Goal: Information Seeking & Learning: Learn about a topic

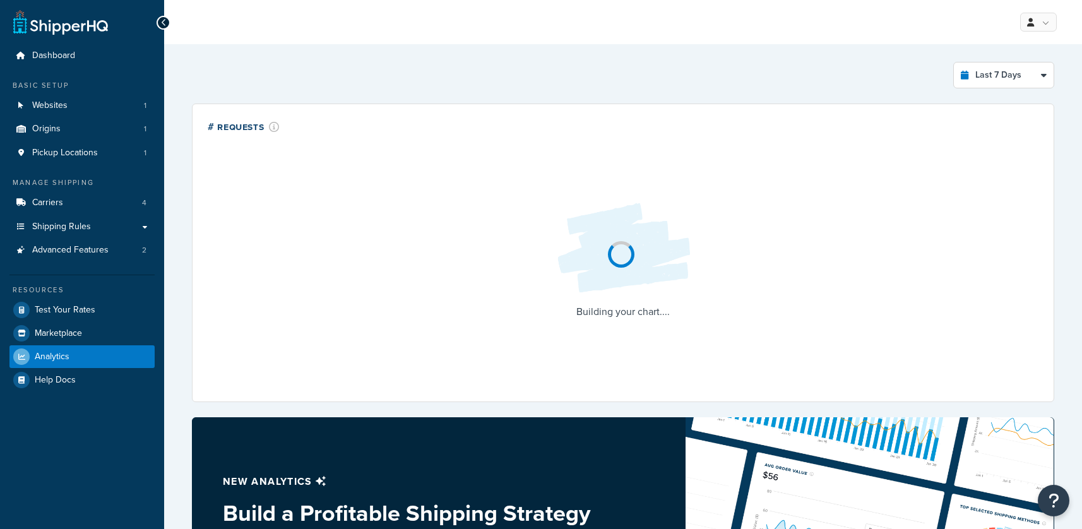
select select "last_7_days"
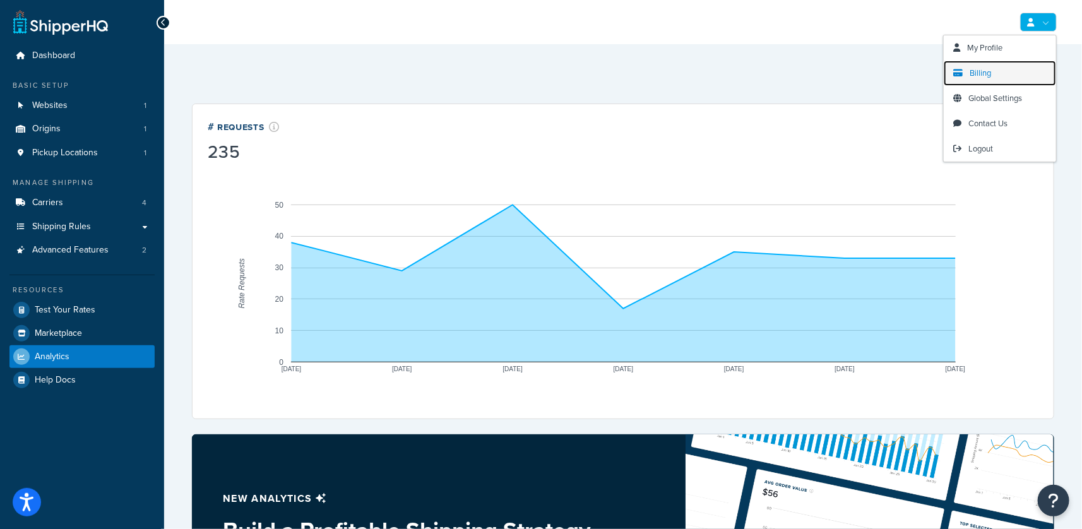
click at [1010, 72] on link "Billing" at bounding box center [999, 73] width 112 height 25
click at [983, 74] on span "Billing" at bounding box center [979, 73] width 21 height 12
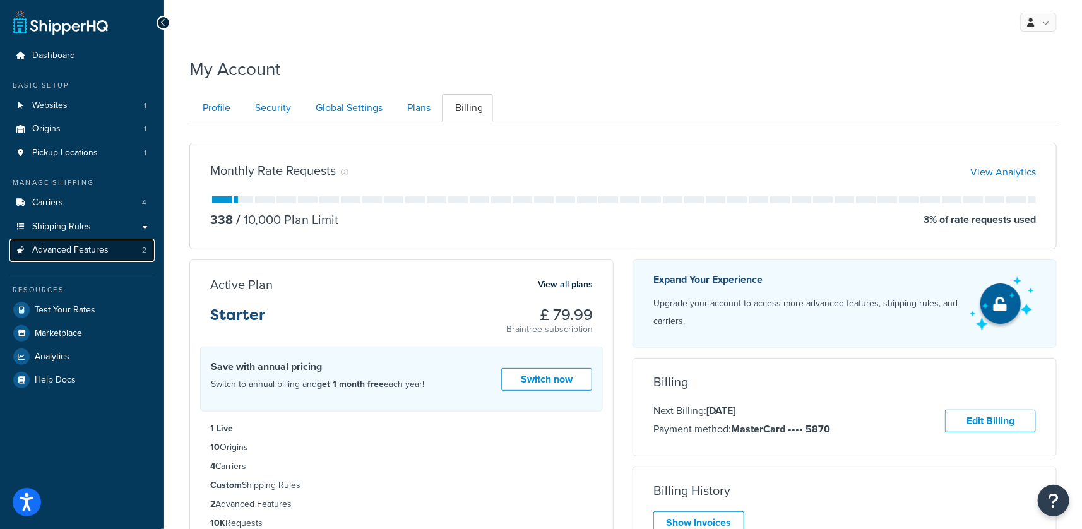
click at [100, 249] on span "Advanced Features" at bounding box center [70, 250] width 76 height 11
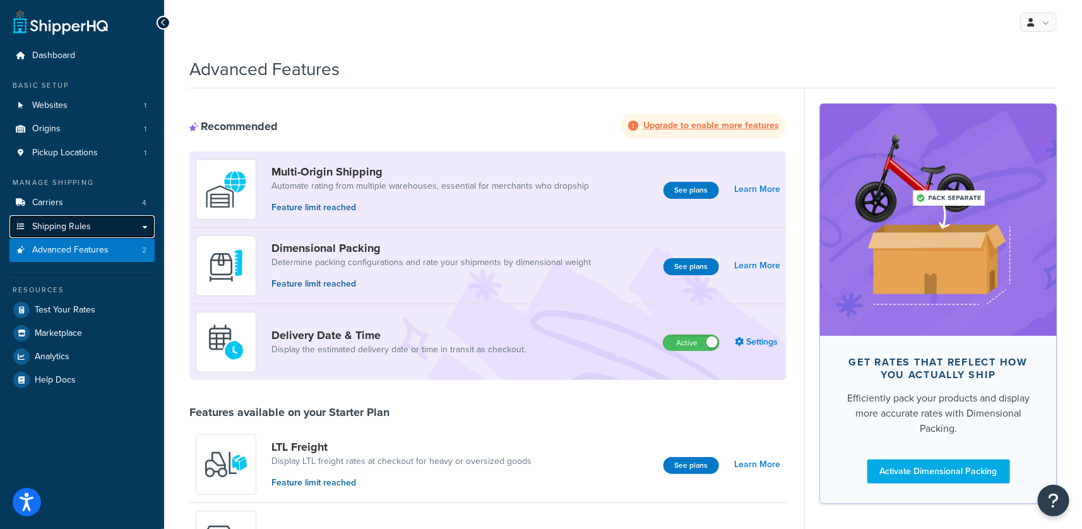
click at [109, 228] on link "Shipping Rules" at bounding box center [81, 226] width 145 height 23
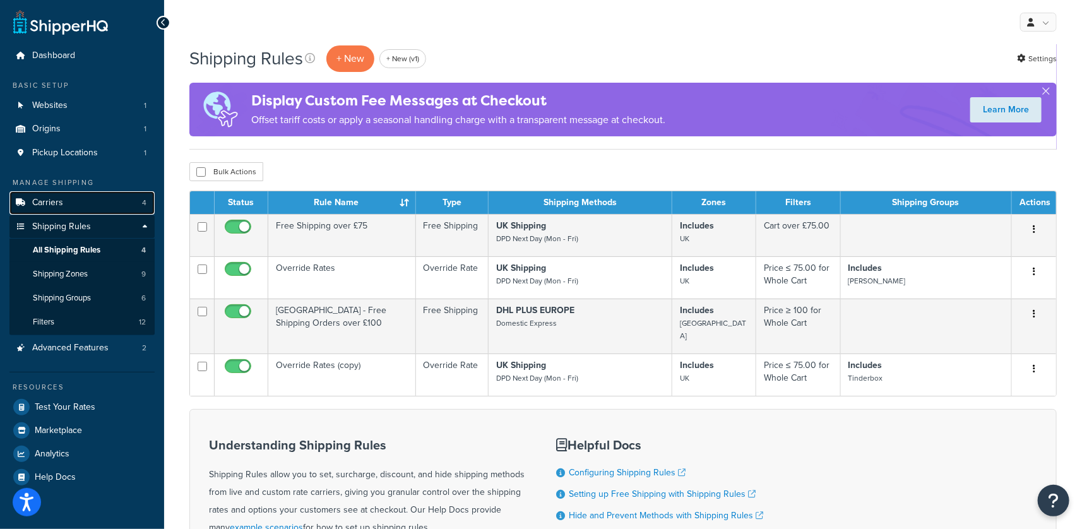
click at [109, 208] on link "Carriers 4" at bounding box center [81, 202] width 145 height 23
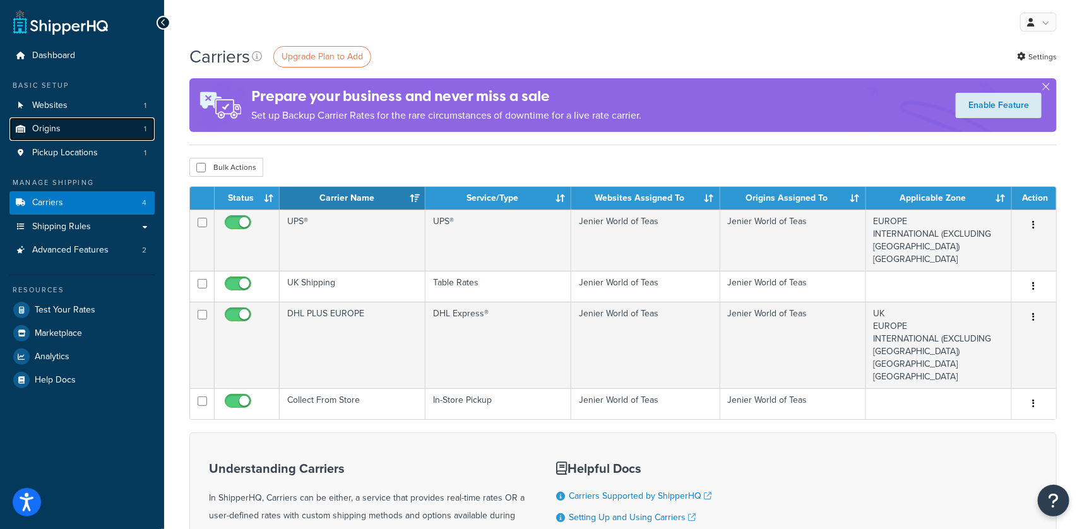
click at [98, 124] on link "Origins 1" at bounding box center [81, 128] width 145 height 23
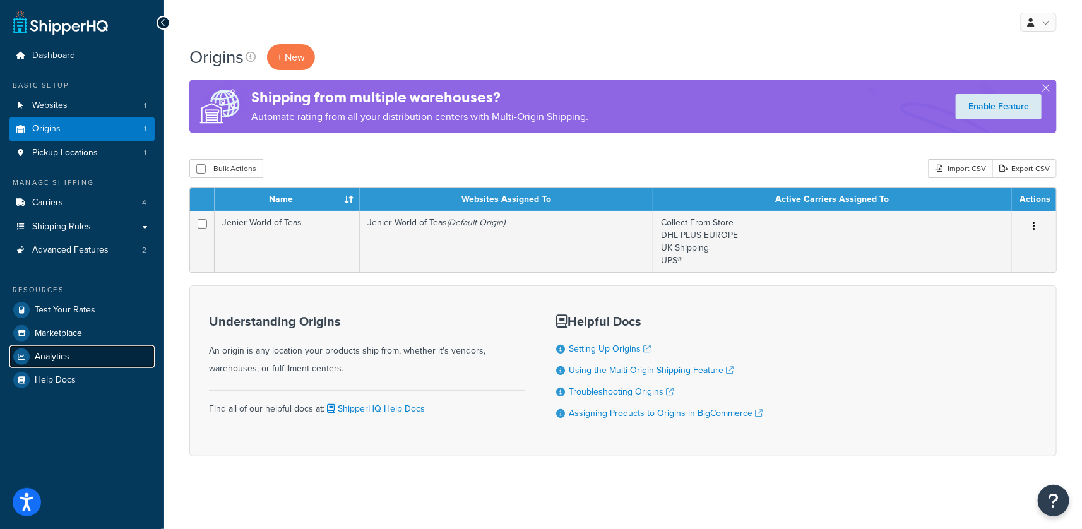
click at [73, 353] on link "Analytics" at bounding box center [81, 356] width 145 height 23
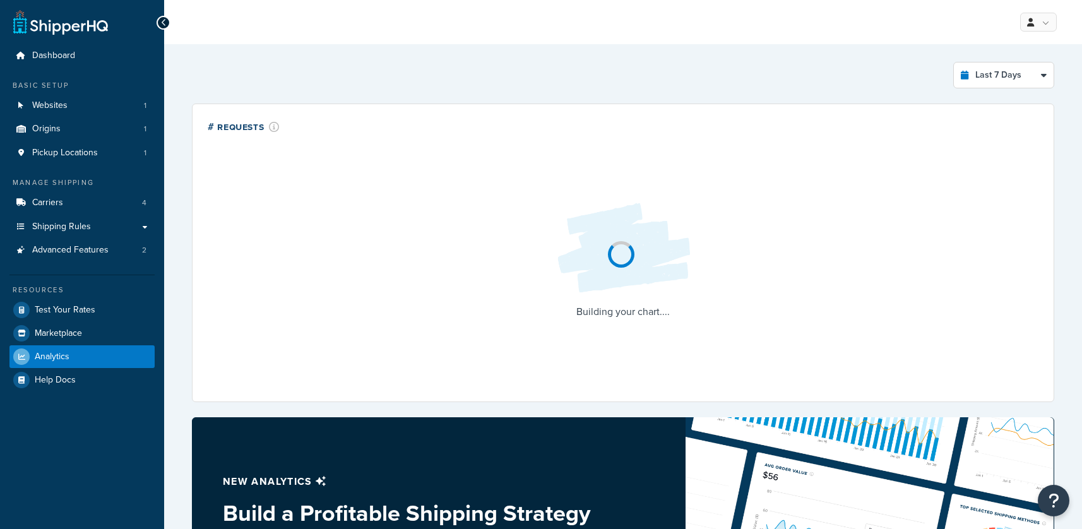
select select "last_7_days"
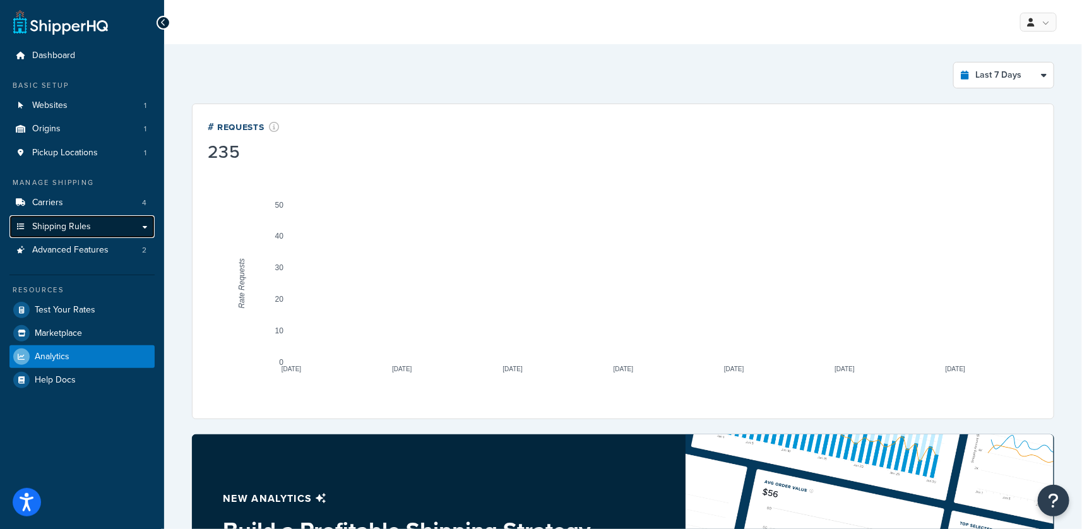
click at [100, 227] on link "Shipping Rules" at bounding box center [81, 226] width 145 height 23
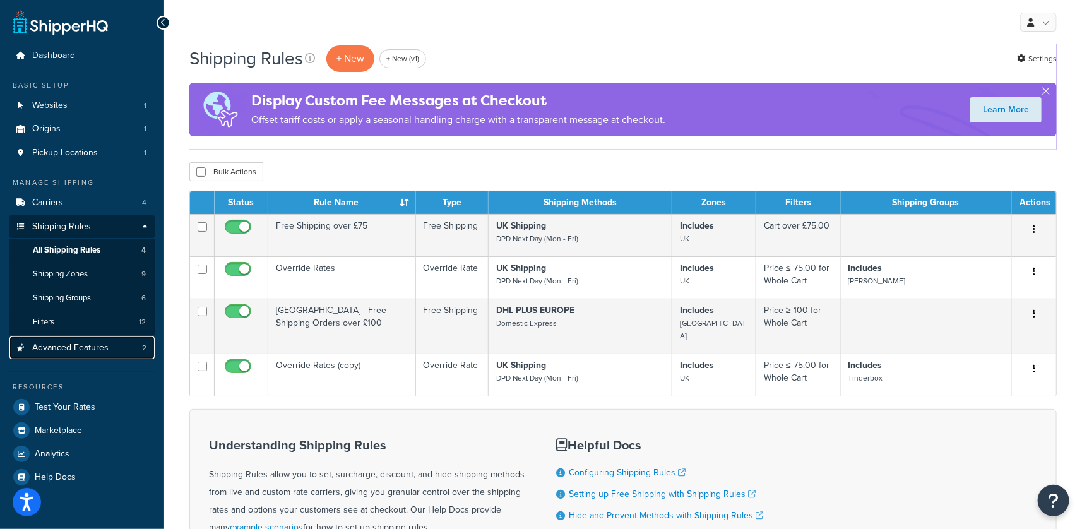
click at [109, 345] on link "Advanced Features 2" at bounding box center [81, 347] width 145 height 23
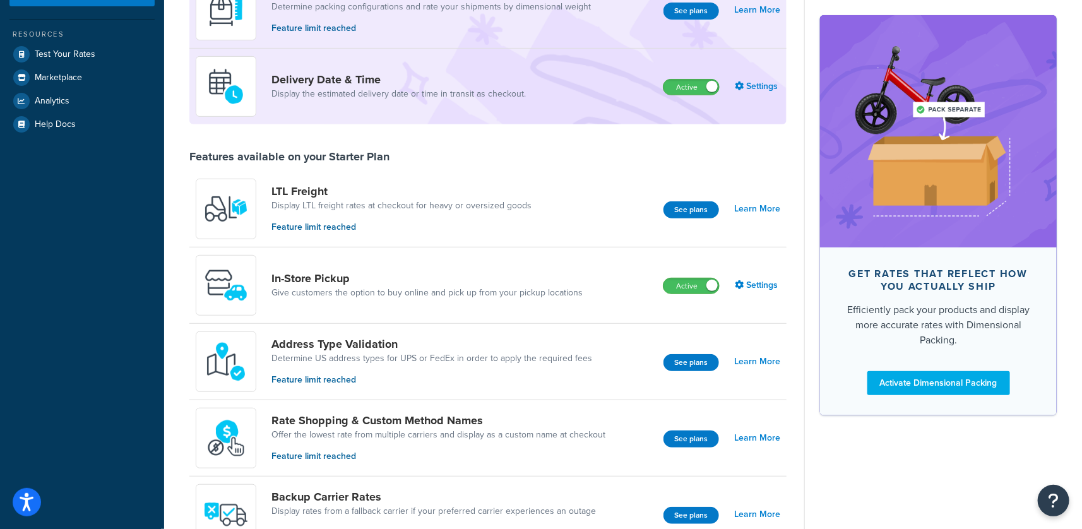
scroll to position [818, 0]
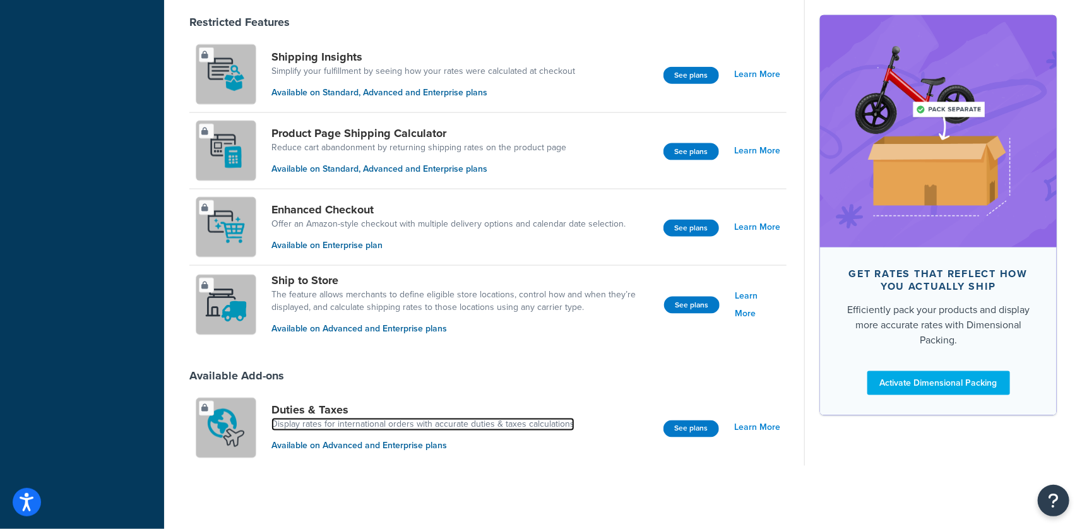
click at [402, 423] on link "Display rates for international orders with accurate duties & taxes calculations" at bounding box center [422, 424] width 303 height 13
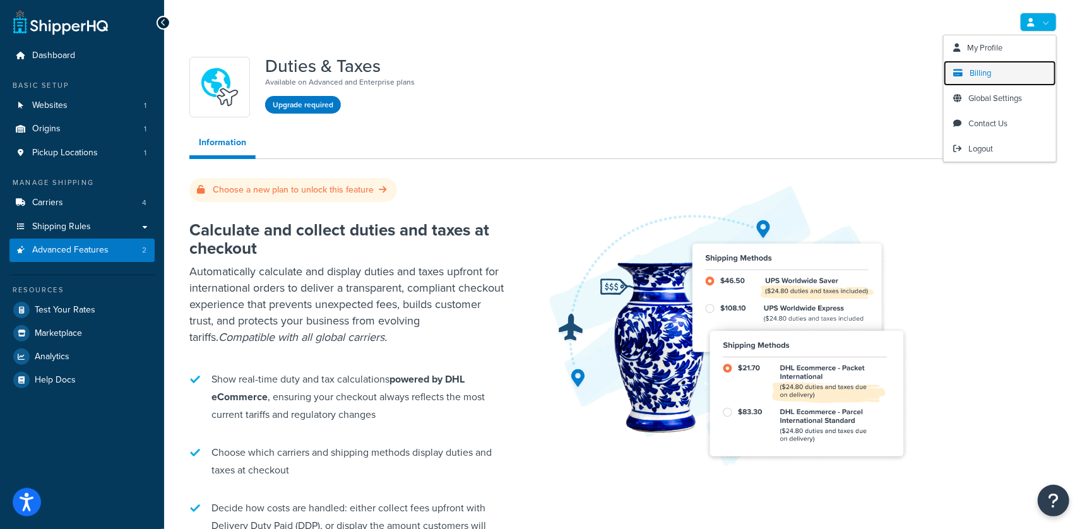
click at [1007, 61] on link "Billing" at bounding box center [999, 73] width 112 height 25
click at [999, 70] on link "Billing" at bounding box center [999, 73] width 112 height 25
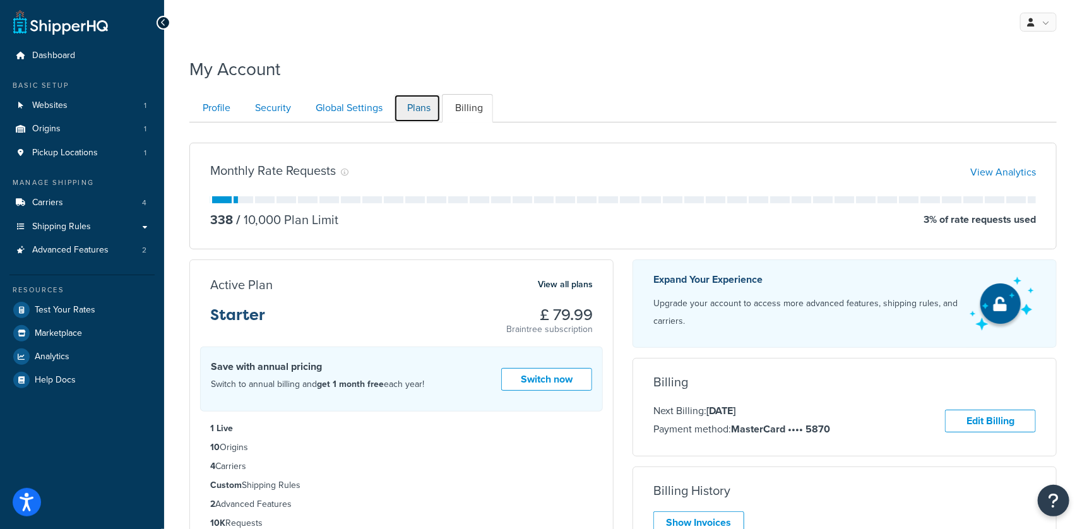
click at [421, 109] on link "Plans" at bounding box center [417, 108] width 47 height 28
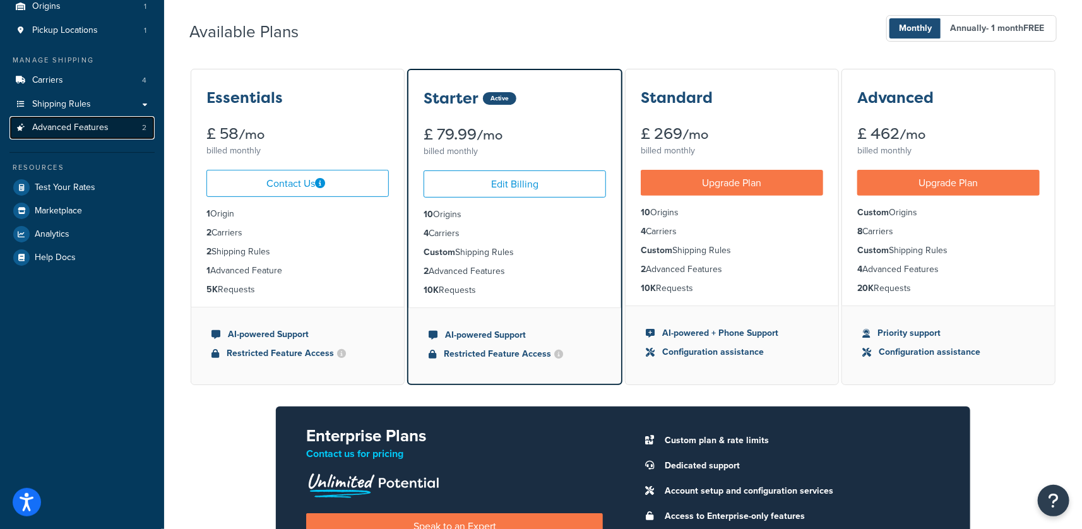
click at [72, 128] on span "Advanced Features" at bounding box center [70, 127] width 76 height 11
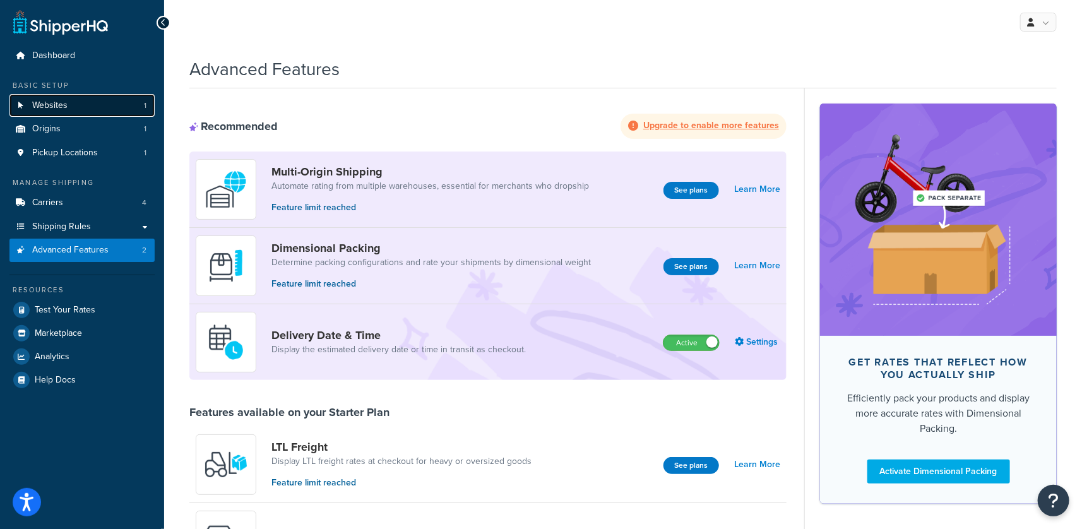
click at [90, 109] on link "Websites 1" at bounding box center [81, 105] width 145 height 23
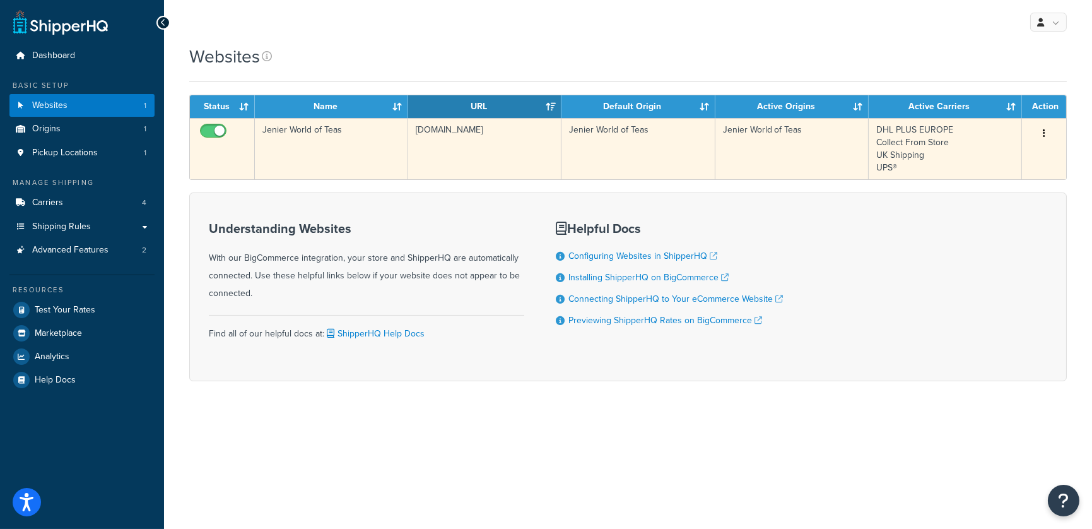
click at [473, 151] on td "www.jenierteas.com" at bounding box center [484, 148] width 153 height 61
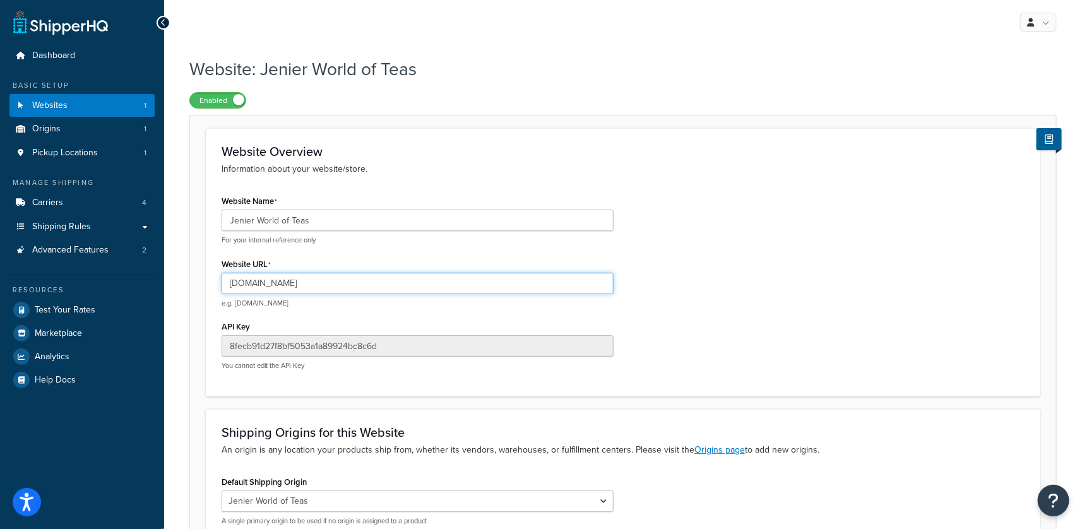
click at [318, 280] on input "www.jenierteas.com" at bounding box center [417, 283] width 392 height 21
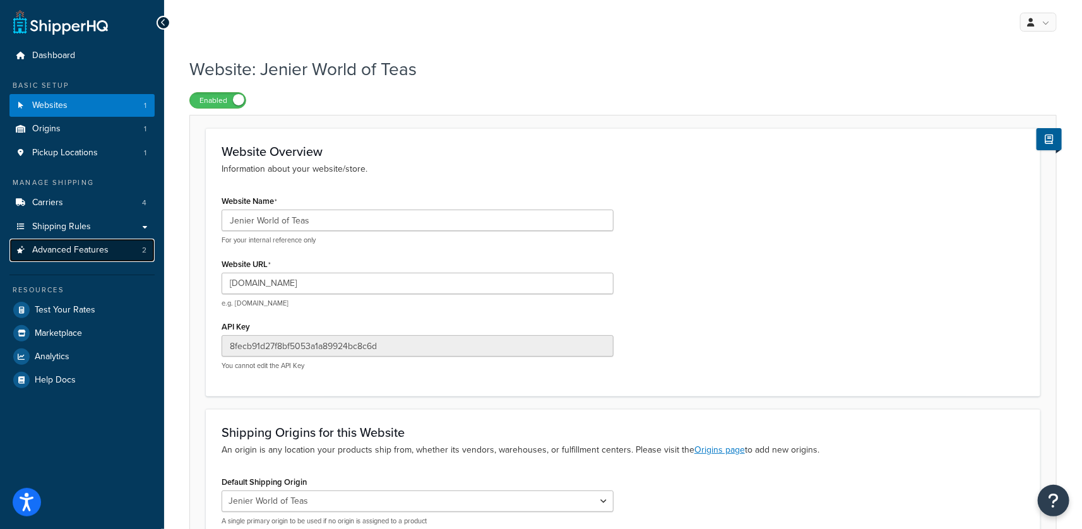
click at [92, 257] on link "Advanced Features 2" at bounding box center [81, 250] width 145 height 23
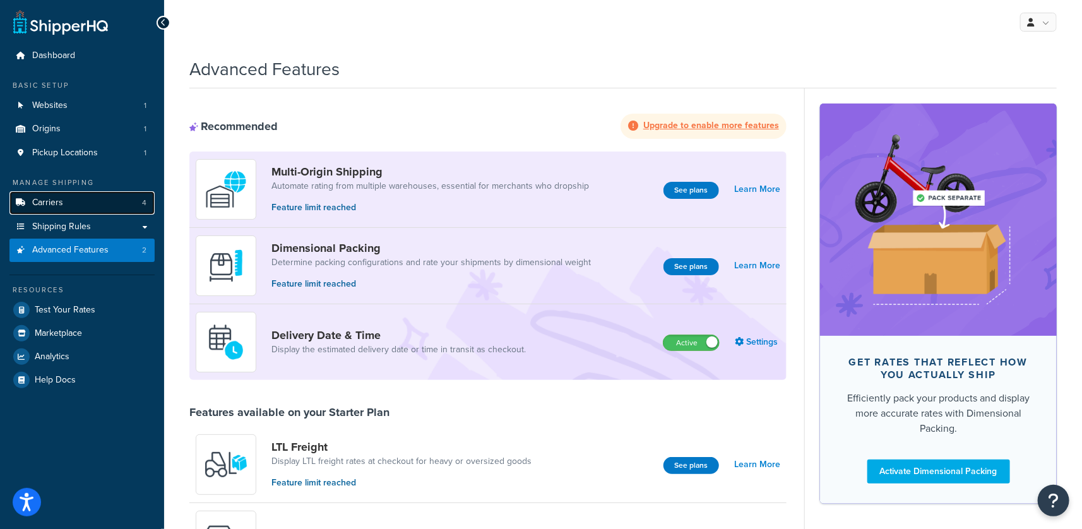
click at [69, 201] on link "Carriers 4" at bounding box center [81, 202] width 145 height 23
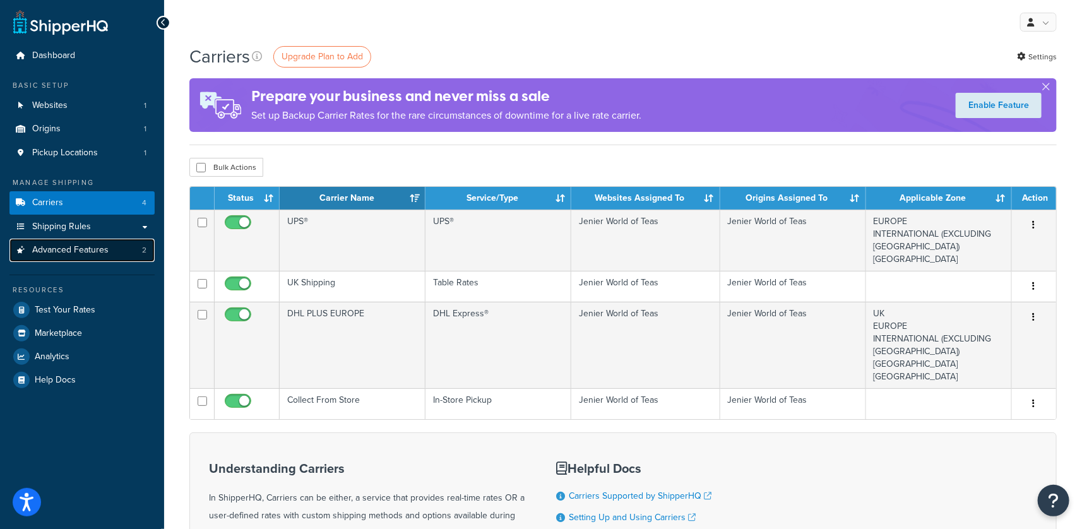
click at [115, 255] on link "Advanced Features 2" at bounding box center [81, 250] width 145 height 23
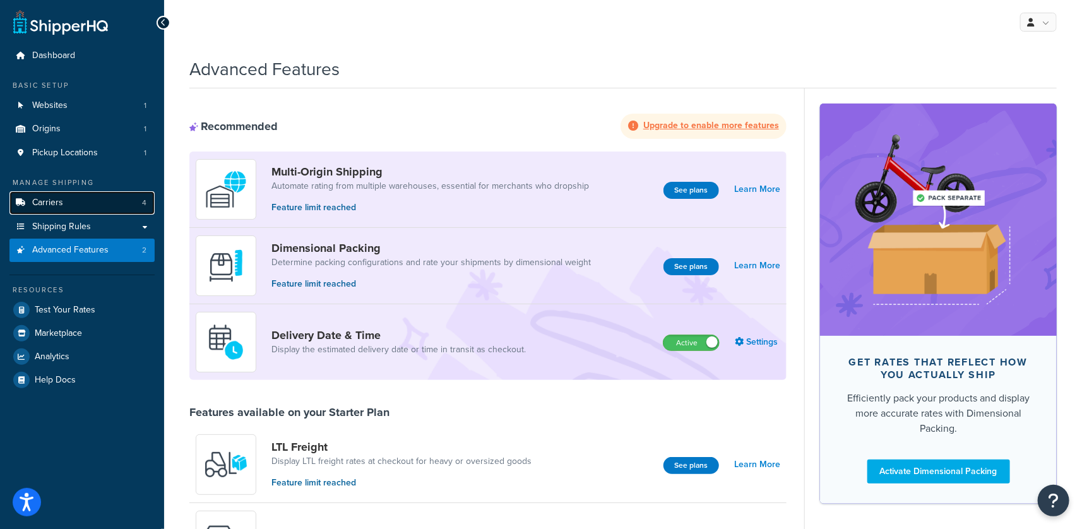
click at [56, 206] on span "Carriers" at bounding box center [47, 203] width 31 height 11
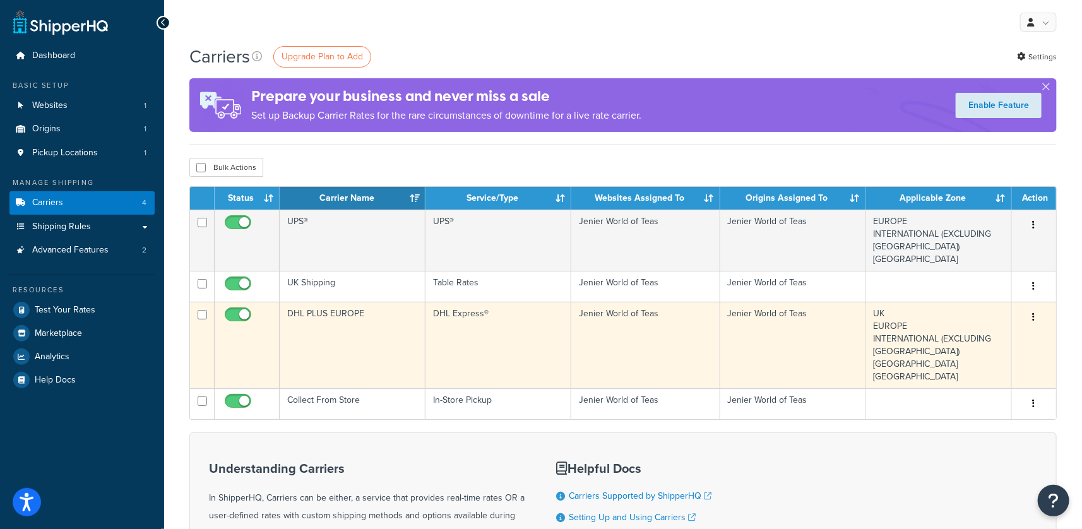
click at [348, 341] on td "DHL PLUS EUROPE" at bounding box center [353, 345] width 146 height 86
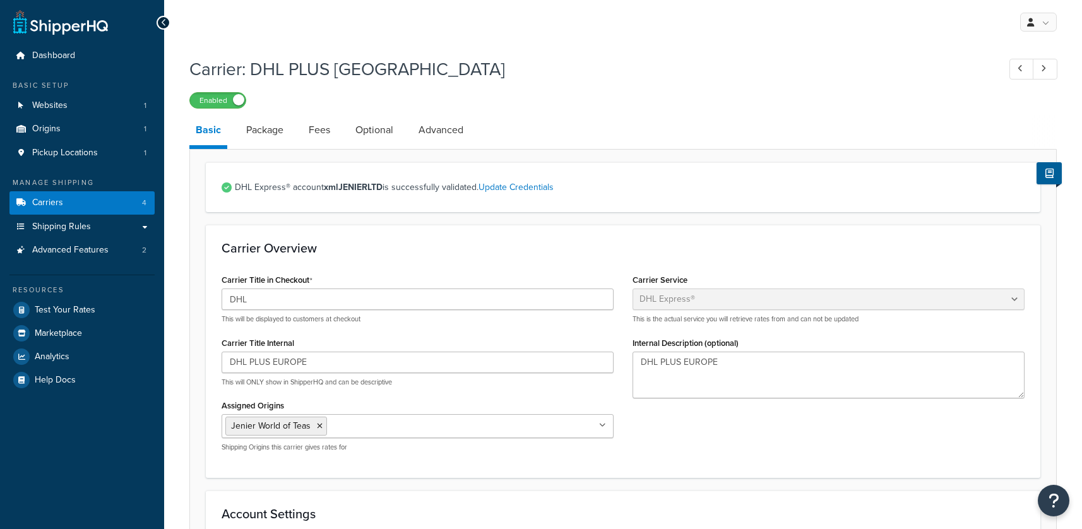
select select "dhl"
select select "kg"
select select "CM"
click at [91, 247] on span "Advanced Features" at bounding box center [70, 250] width 76 height 11
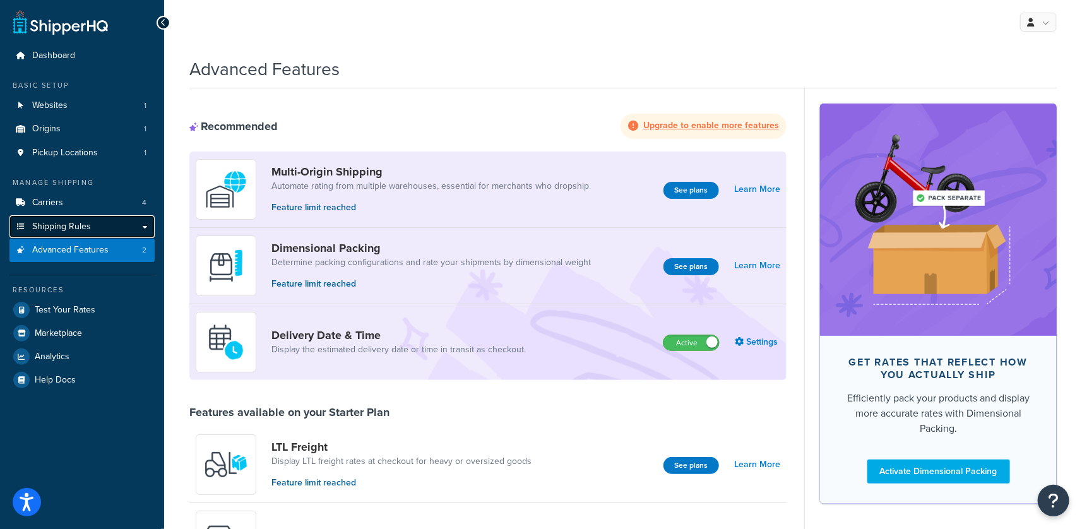
click at [48, 221] on span "Shipping Rules" at bounding box center [61, 226] width 59 height 11
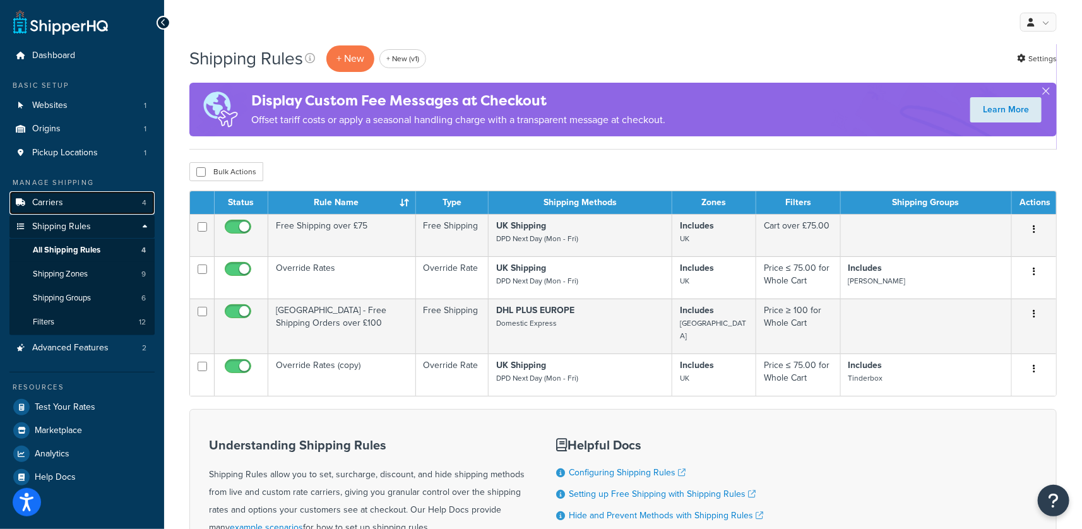
click at [80, 203] on link "Carriers 4" at bounding box center [81, 202] width 145 height 23
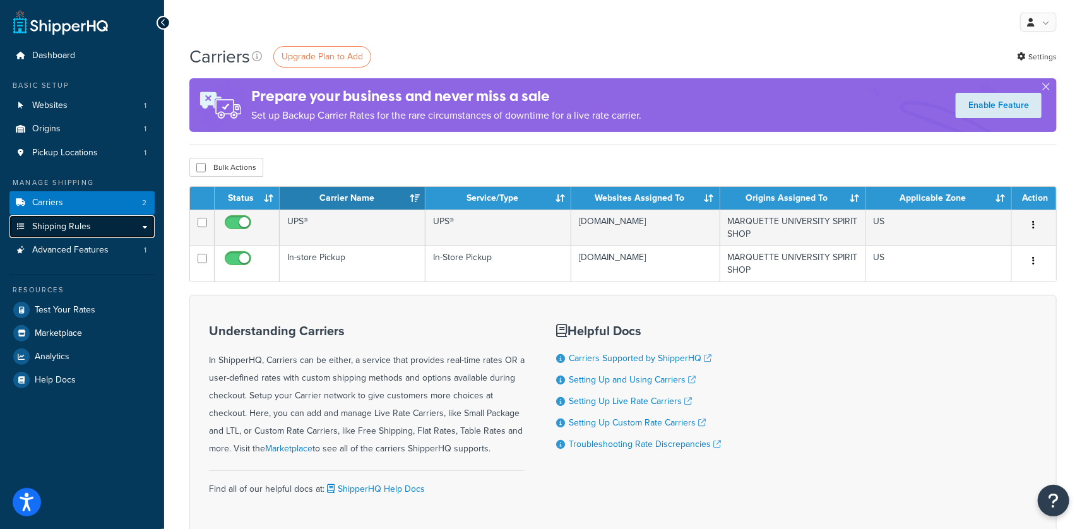
click at [107, 225] on link "Shipping Rules" at bounding box center [81, 226] width 145 height 23
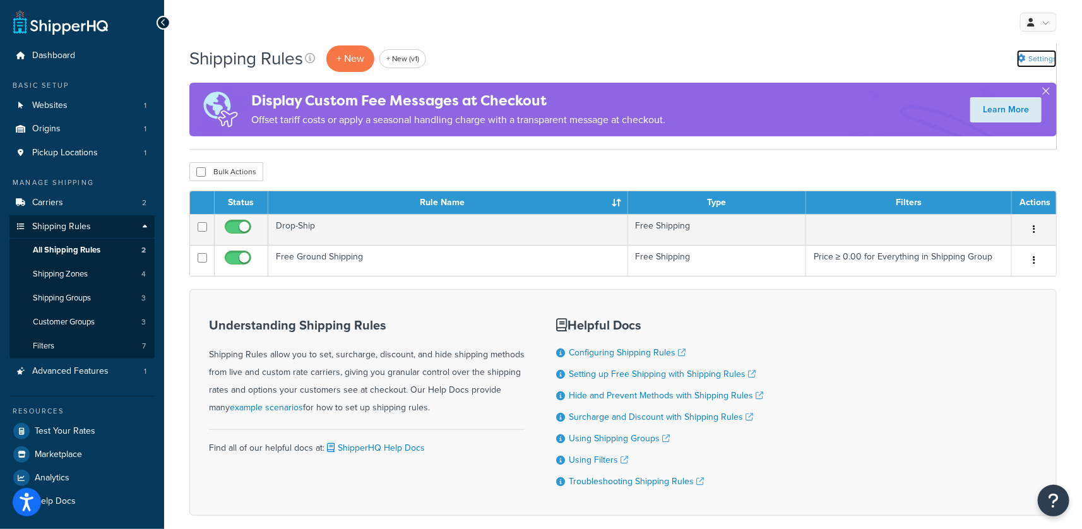
click at [1029, 60] on link "Settings" at bounding box center [1037, 59] width 40 height 18
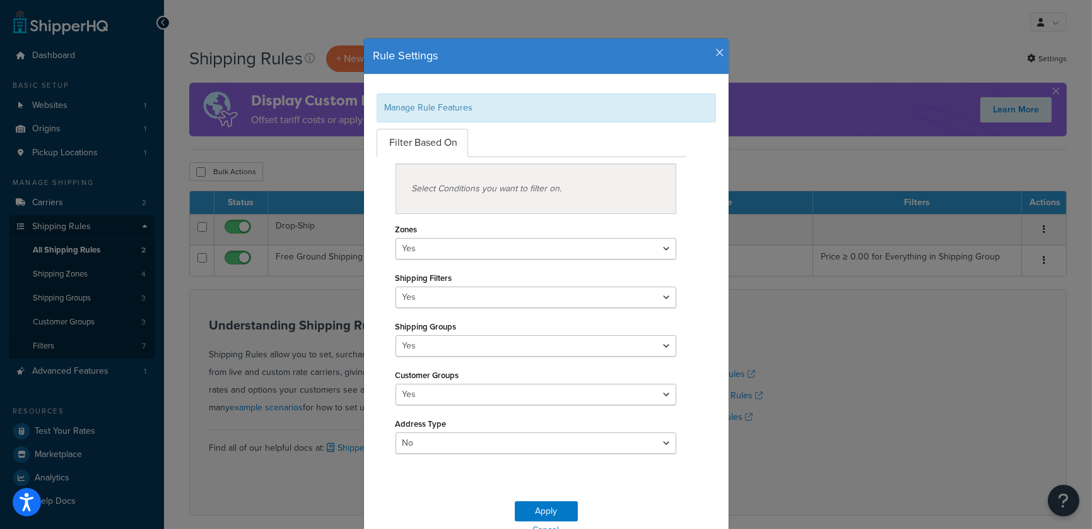
click at [716, 56] on icon "button" at bounding box center [720, 52] width 9 height 11
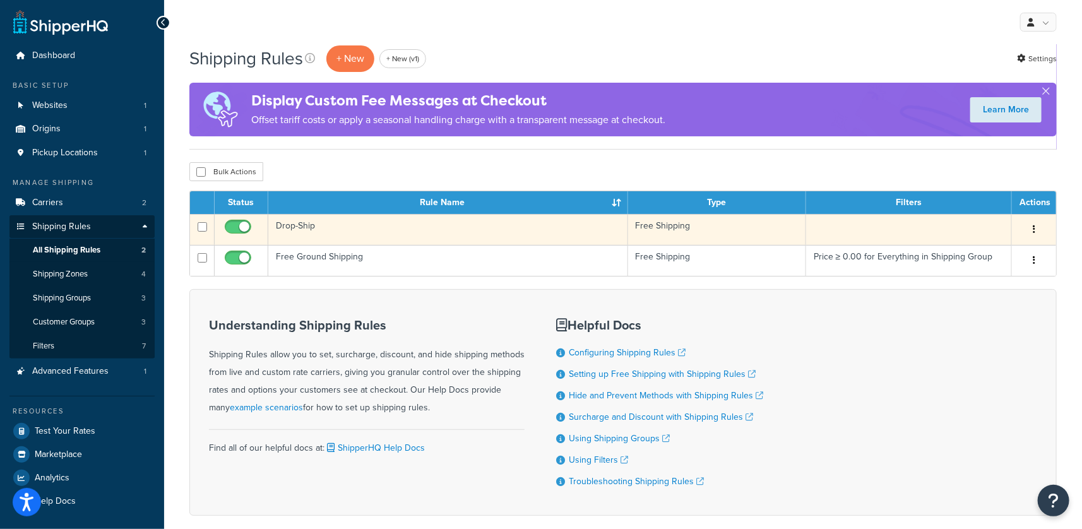
click at [387, 229] on td "Drop-Ship" at bounding box center [448, 229] width 360 height 31
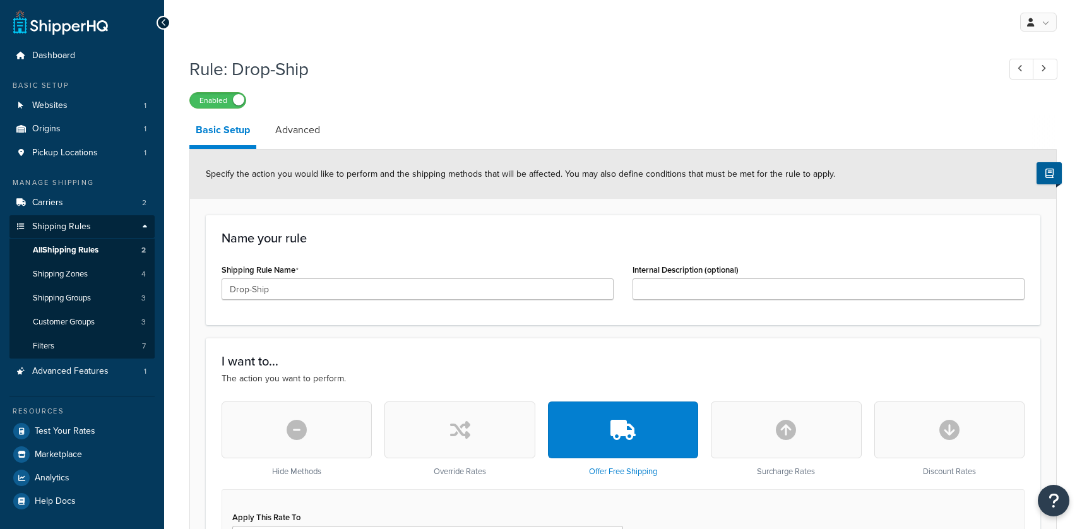
select select "ITEM"
click at [290, 138] on link "Advanced" at bounding box center [297, 130] width 57 height 30
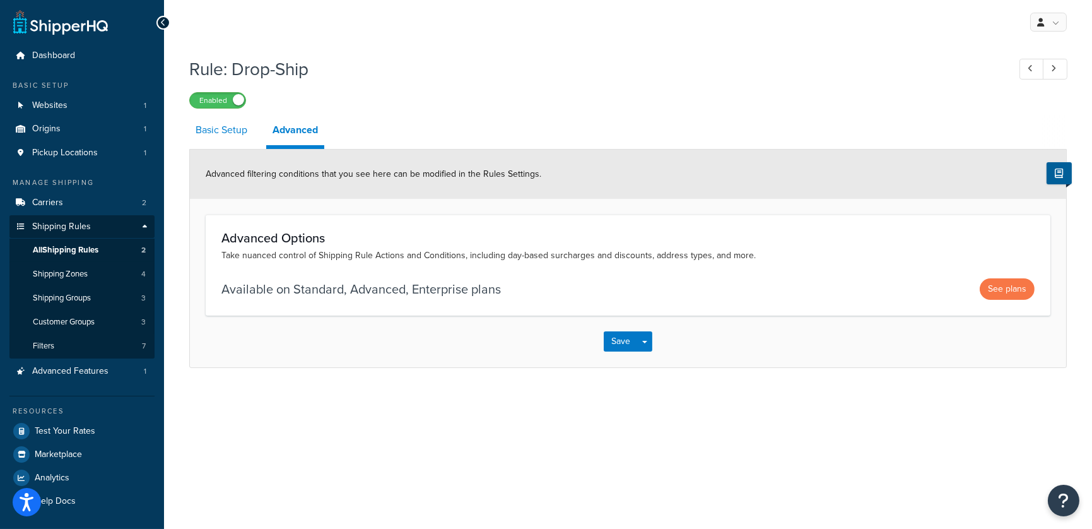
click at [215, 134] on link "Basic Setup" at bounding box center [221, 130] width 64 height 30
select select "ITEM"
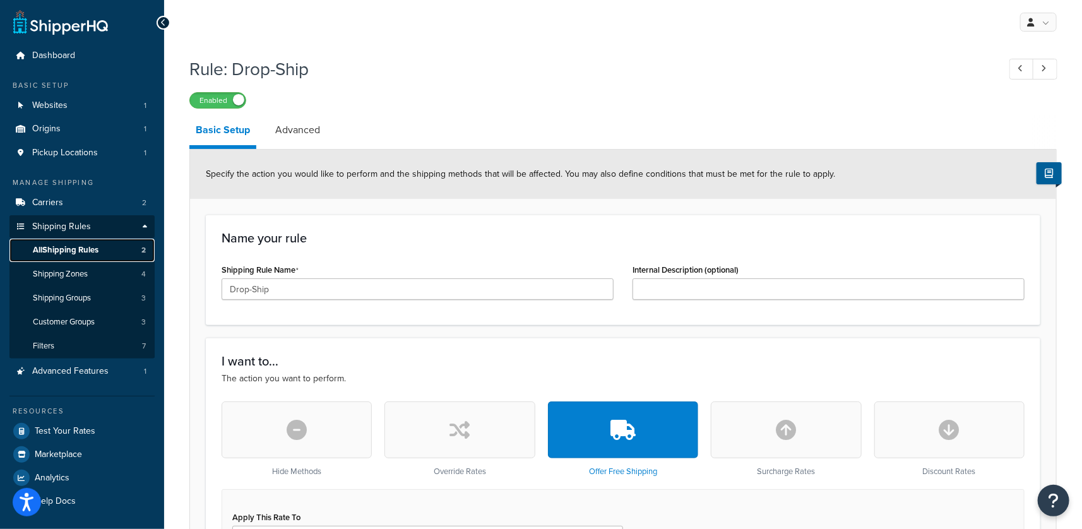
click at [98, 247] on span "All Shipping Rules" at bounding box center [66, 250] width 66 height 11
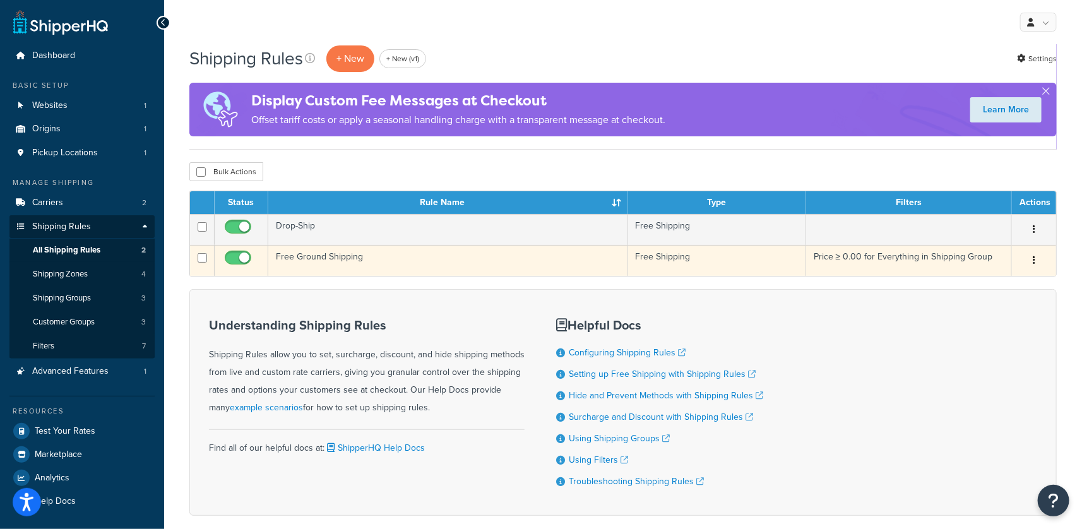
click at [322, 261] on td "Free Ground Shipping" at bounding box center [448, 260] width 360 height 31
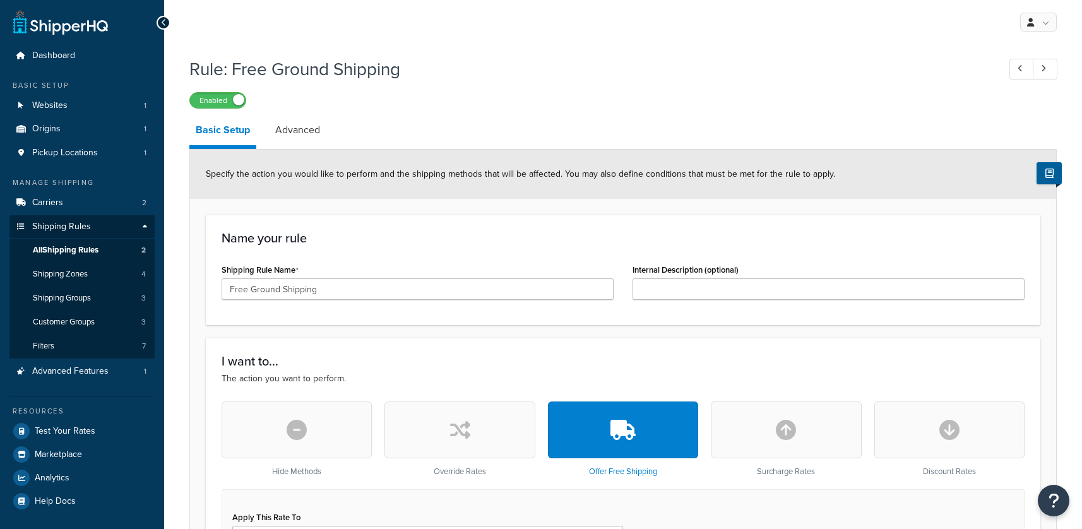
select select "ITEM"
click at [305, 136] on link "Advanced" at bounding box center [297, 130] width 57 height 30
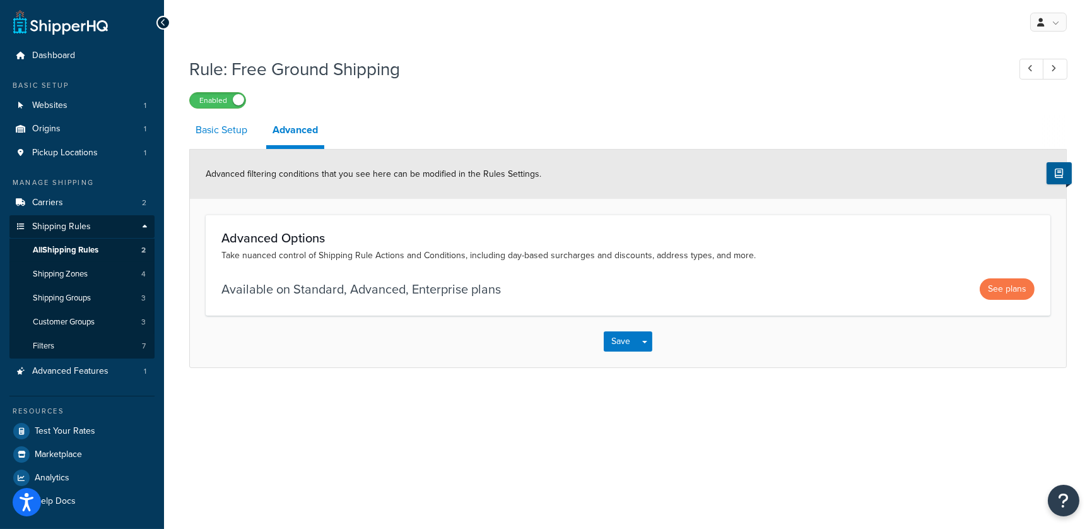
click at [228, 134] on link "Basic Setup" at bounding box center [221, 130] width 64 height 30
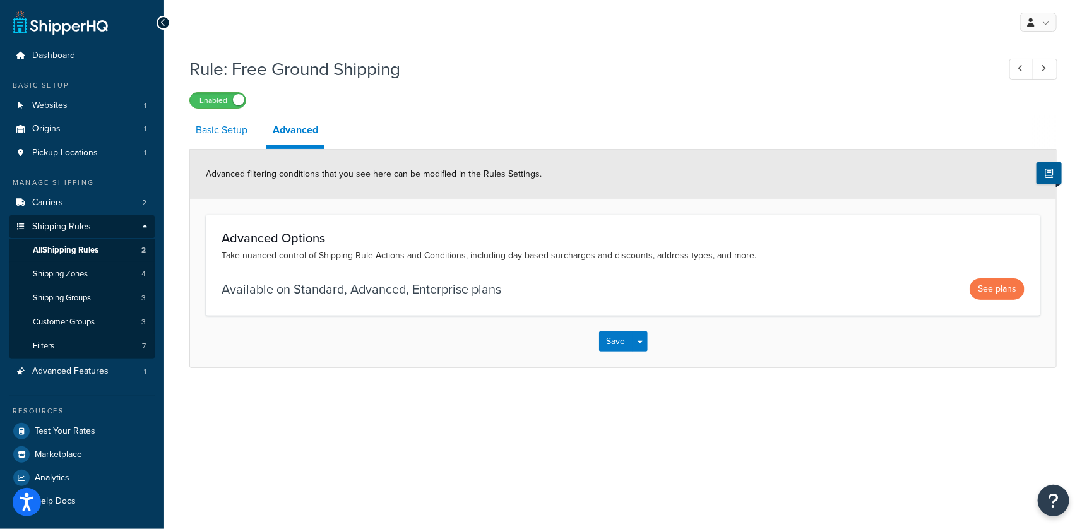
select select "ITEM"
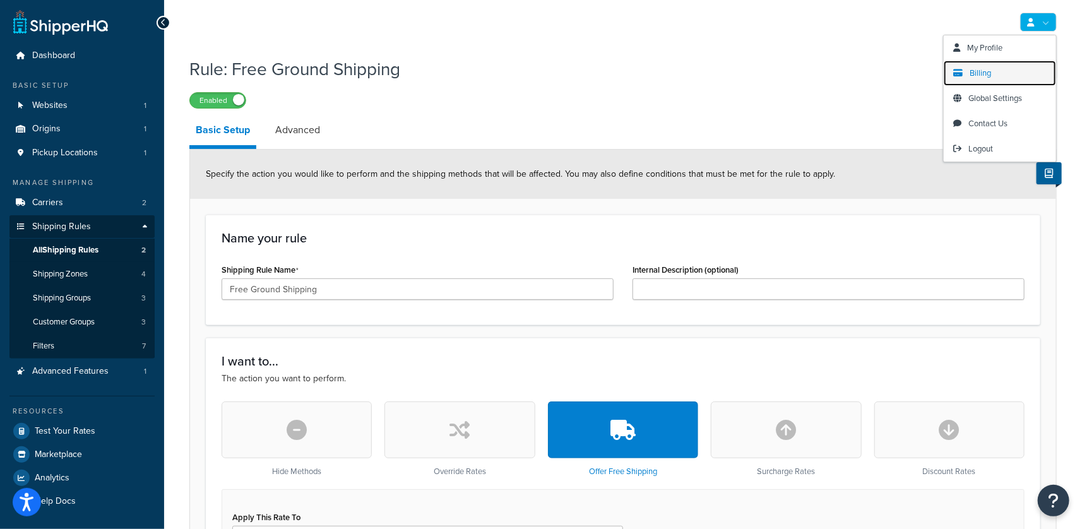
click at [995, 74] on link "Billing" at bounding box center [999, 73] width 112 height 25
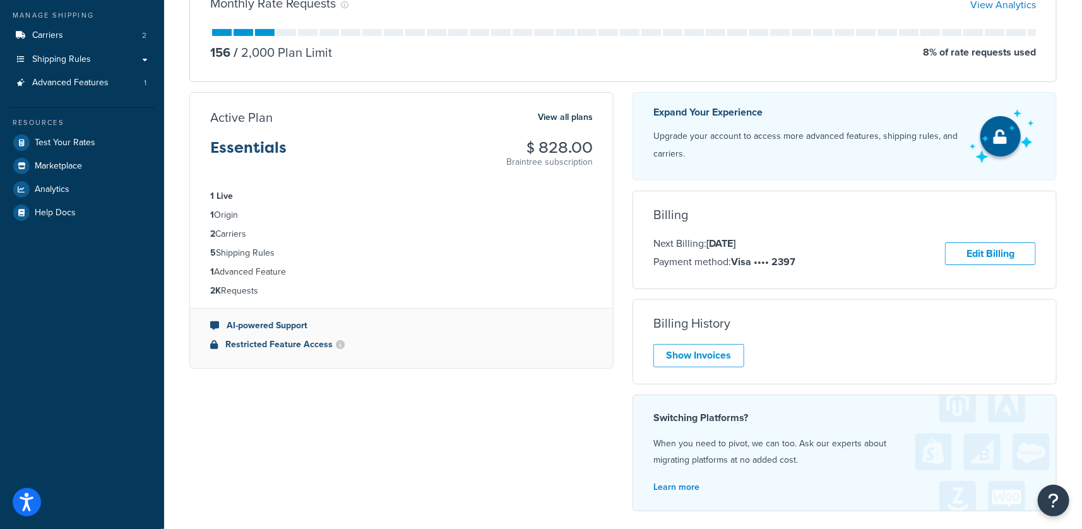
scroll to position [13, 0]
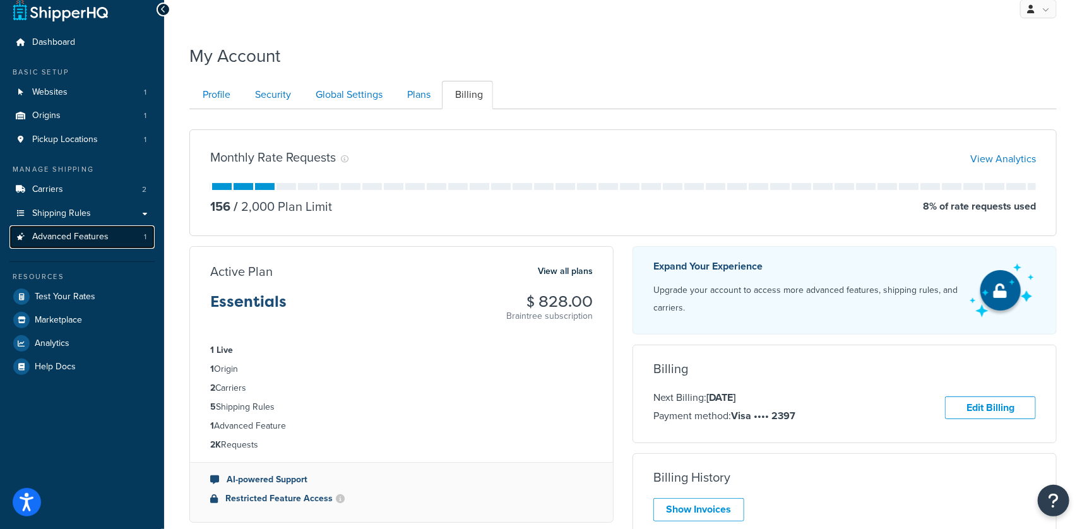
click at [91, 235] on span "Advanced Features" at bounding box center [70, 237] width 76 height 11
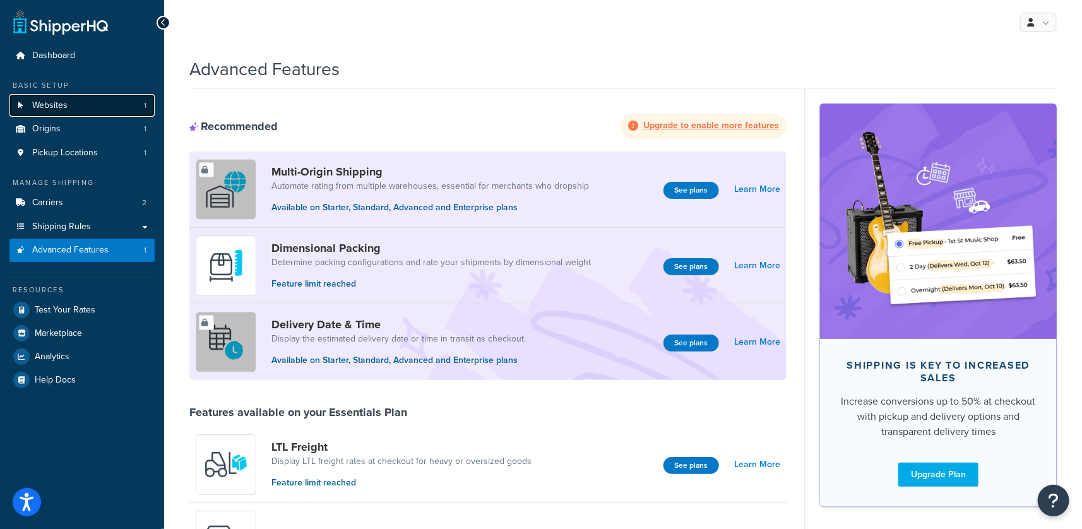
click at [66, 109] on span "Websites" at bounding box center [49, 105] width 35 height 11
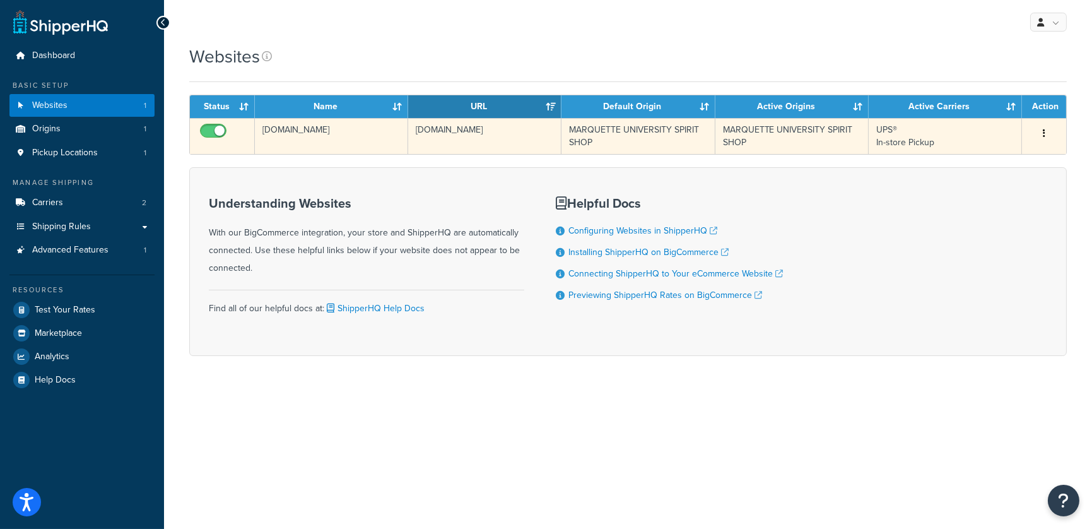
click at [337, 143] on td "[DOMAIN_NAME]" at bounding box center [331, 136] width 153 height 36
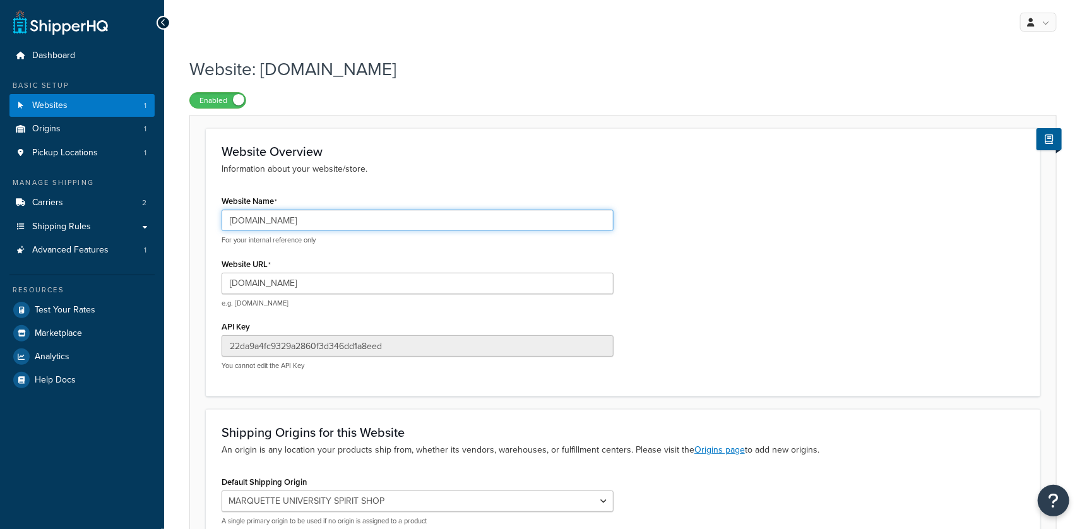
click at [328, 222] on input "[DOMAIN_NAME]" at bounding box center [417, 220] width 392 height 21
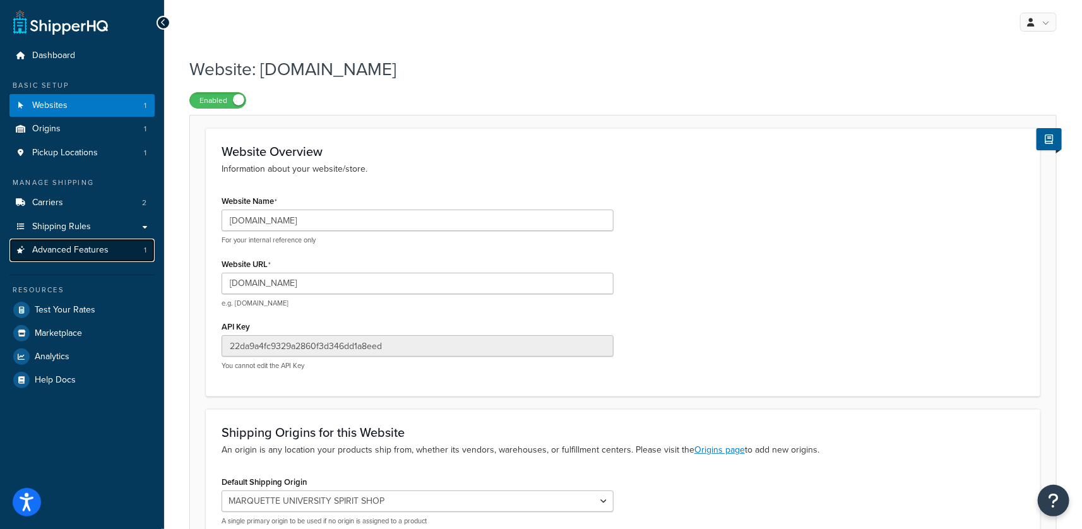
click at [104, 247] on span "Advanced Features" at bounding box center [70, 250] width 76 height 11
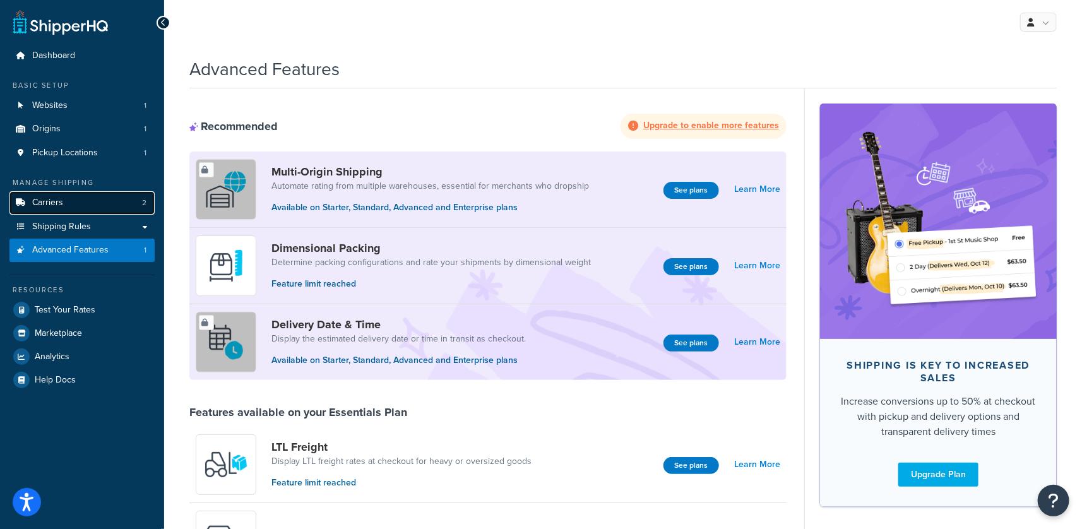
click at [74, 204] on link "Carriers 2" at bounding box center [81, 202] width 145 height 23
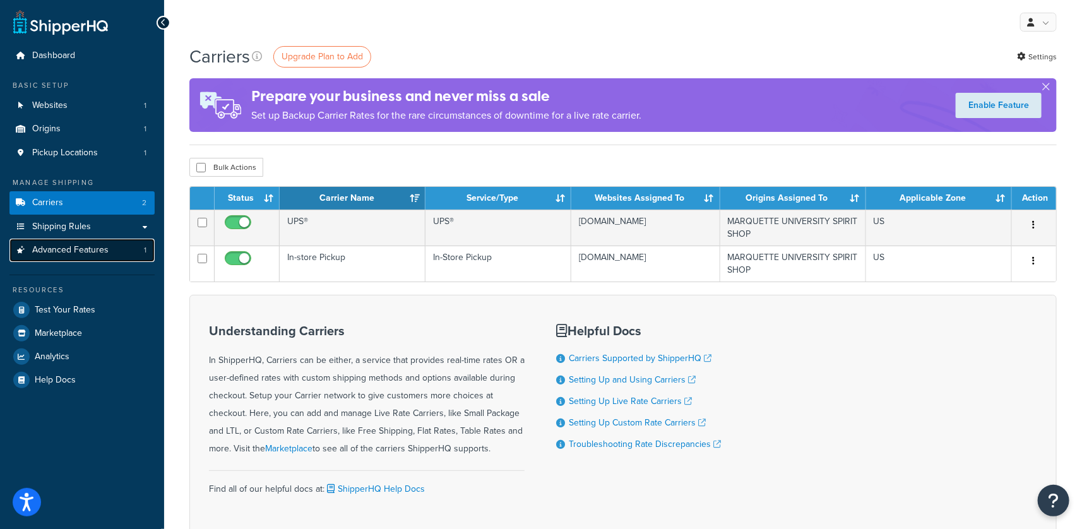
click at [104, 253] on span "Advanced Features" at bounding box center [70, 250] width 76 height 11
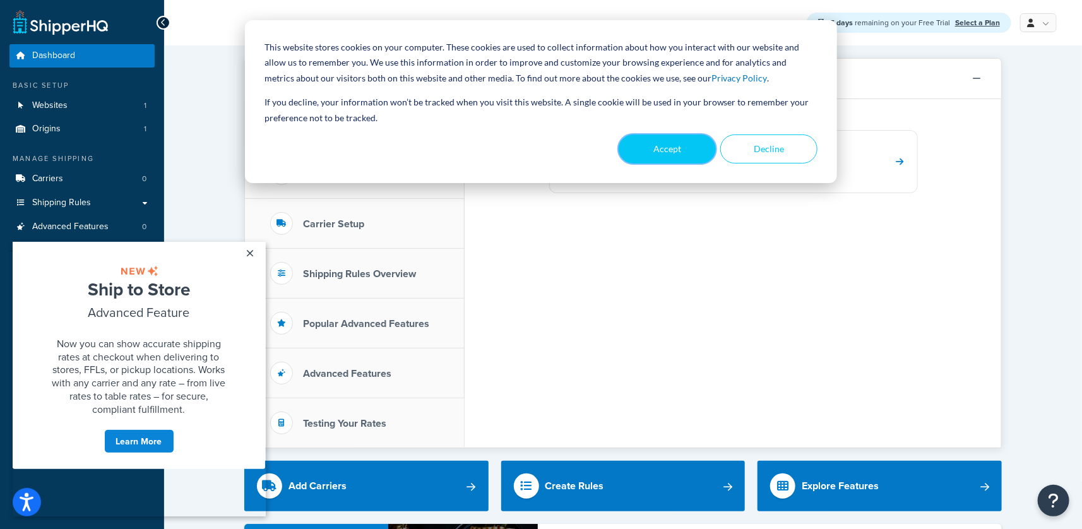
click at [664, 154] on button "Accept" at bounding box center [666, 148] width 97 height 29
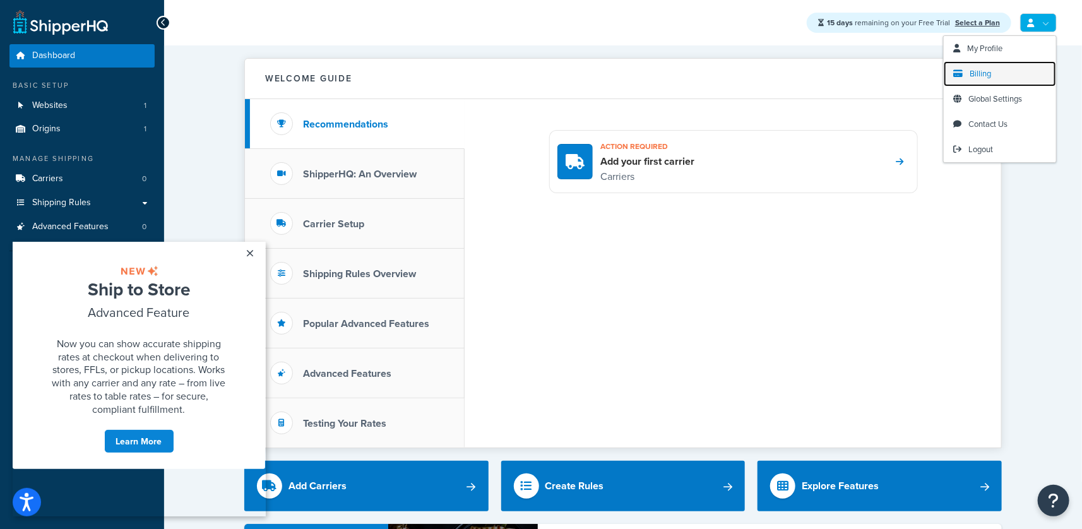
click at [974, 79] on span "Billing" at bounding box center [979, 74] width 21 height 12
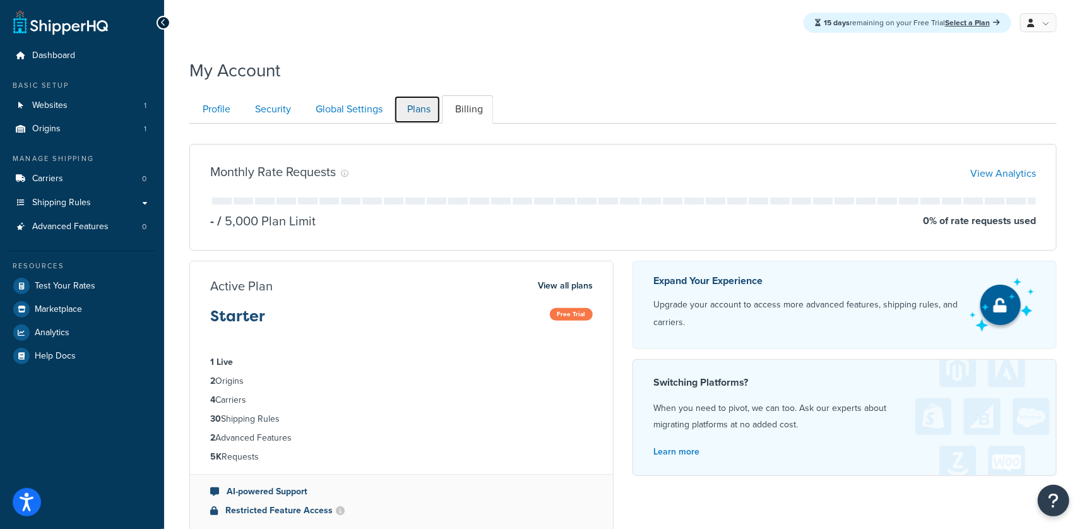
click at [414, 114] on link "Plans" at bounding box center [417, 109] width 47 height 28
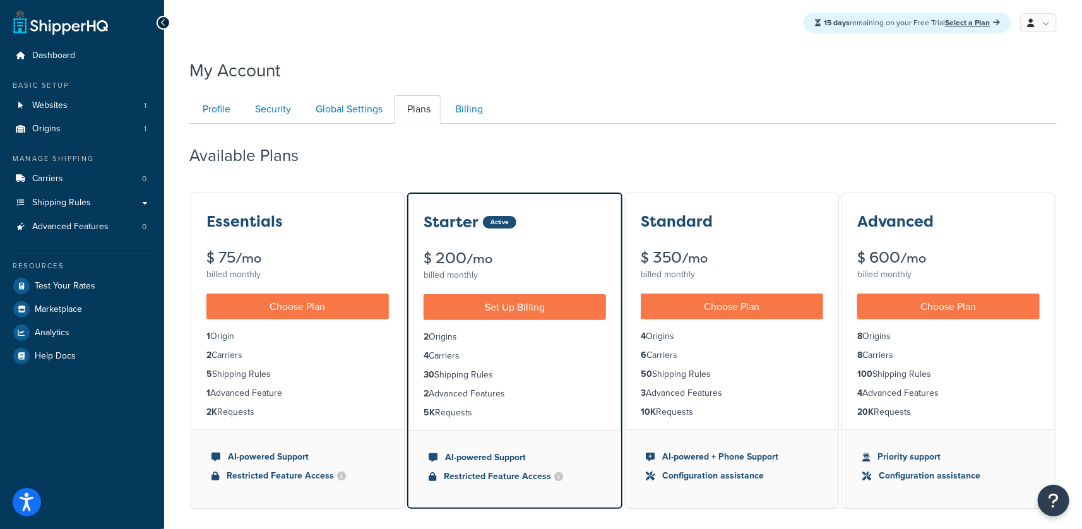
scroll to position [124, 0]
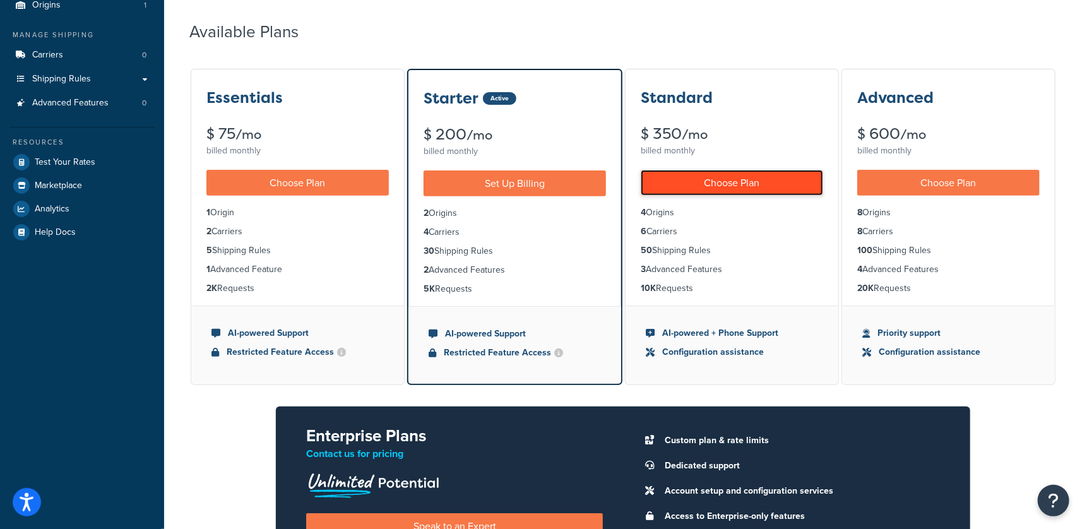
click at [758, 185] on link "Choose Plan" at bounding box center [732, 183] width 182 height 26
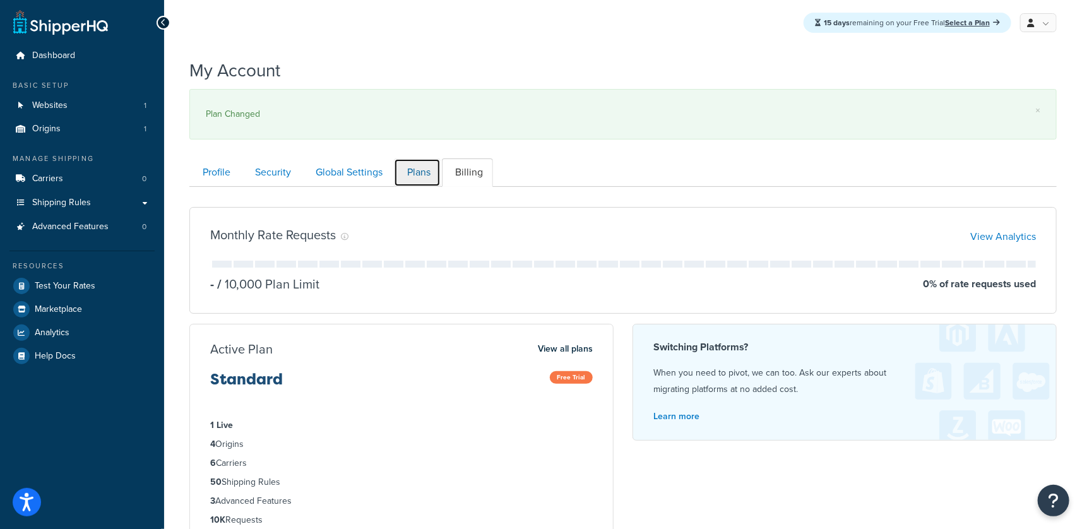
click at [414, 173] on link "Plans" at bounding box center [417, 172] width 47 height 28
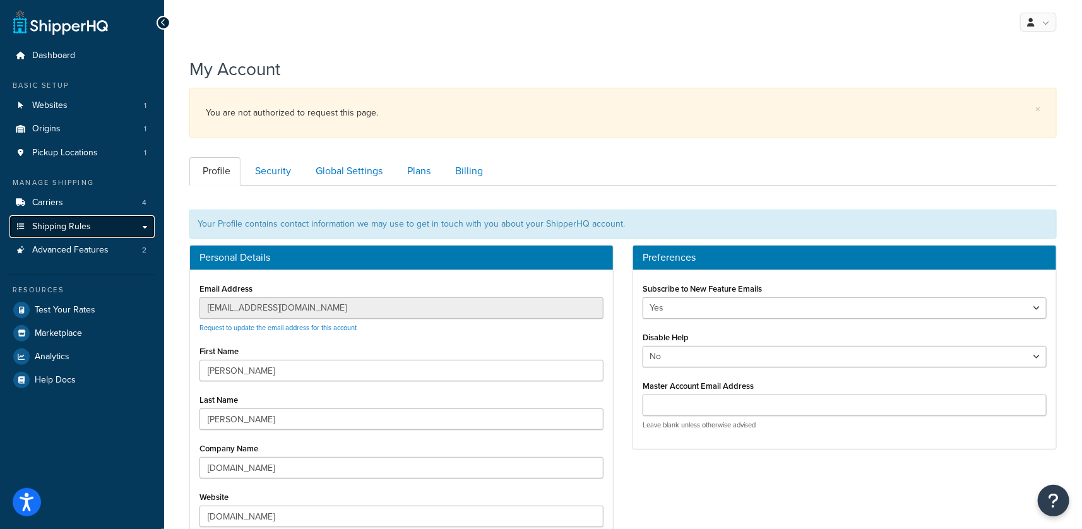
click at [92, 232] on link "Shipping Rules" at bounding box center [81, 226] width 145 height 23
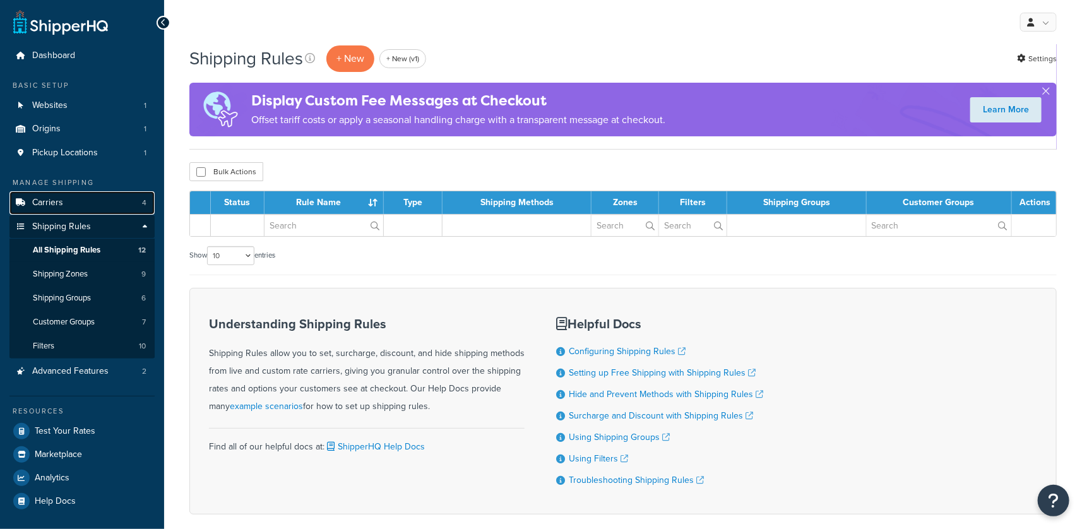
click at [93, 205] on link "Carriers 4" at bounding box center [81, 202] width 145 height 23
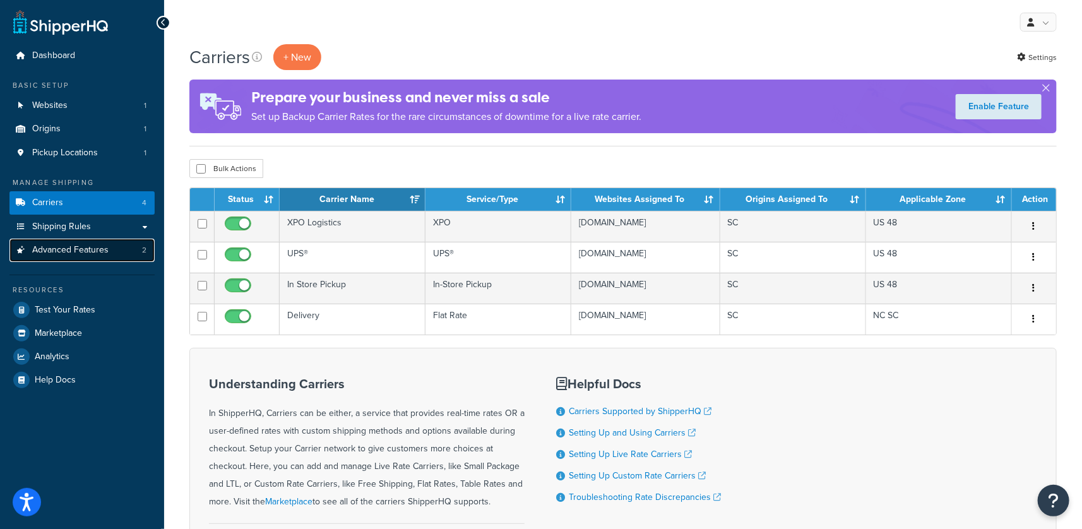
click at [102, 252] on span "Advanced Features" at bounding box center [70, 250] width 76 height 11
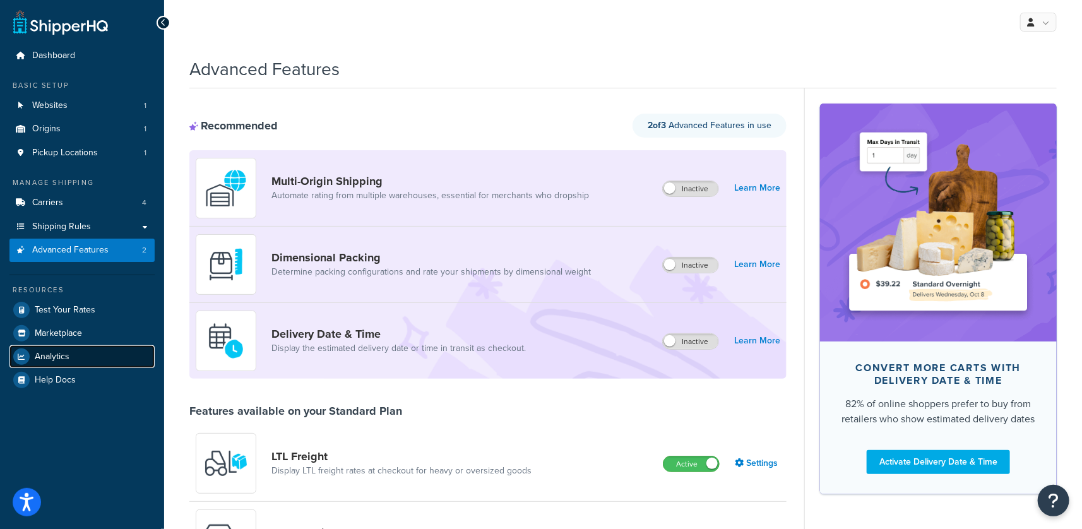
click at [74, 357] on link "Analytics" at bounding box center [81, 356] width 145 height 23
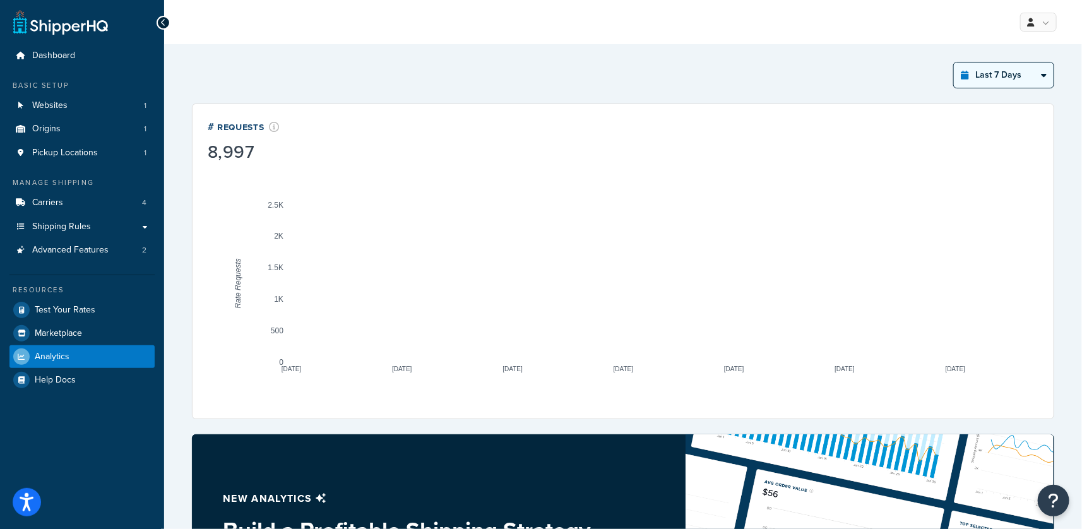
click at [1024, 76] on select "Last 24 Hours Last 7 Days Last 30 Days Last 3 Months Last 6 Months Last 12 Mont…" at bounding box center [1004, 74] width 100 height 25
select select "last_year"
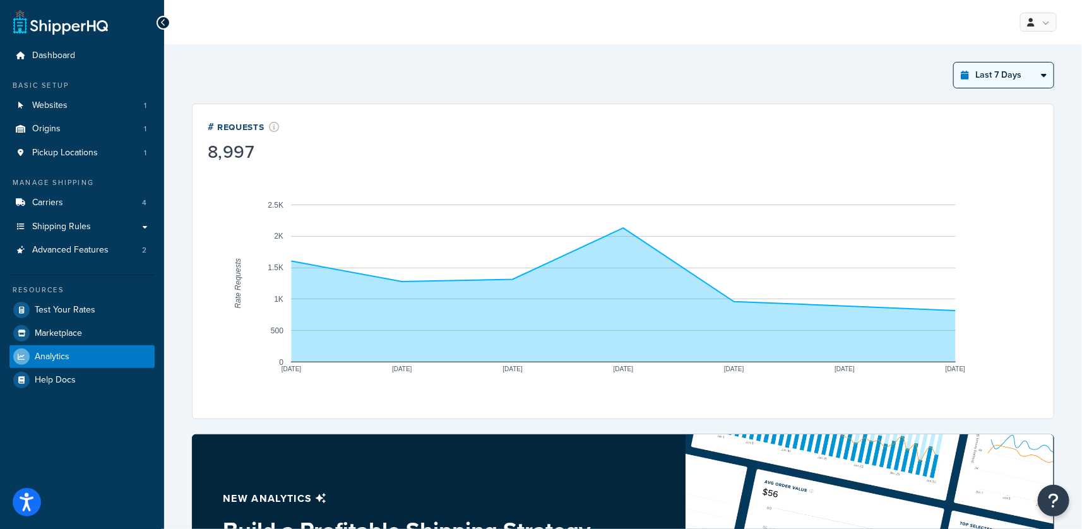
click at [954, 62] on select "Last 24 Hours Last 7 Days Last 30 Days Last 3 Months Last 6 Months Last 12 Mont…" at bounding box center [1004, 74] width 100 height 25
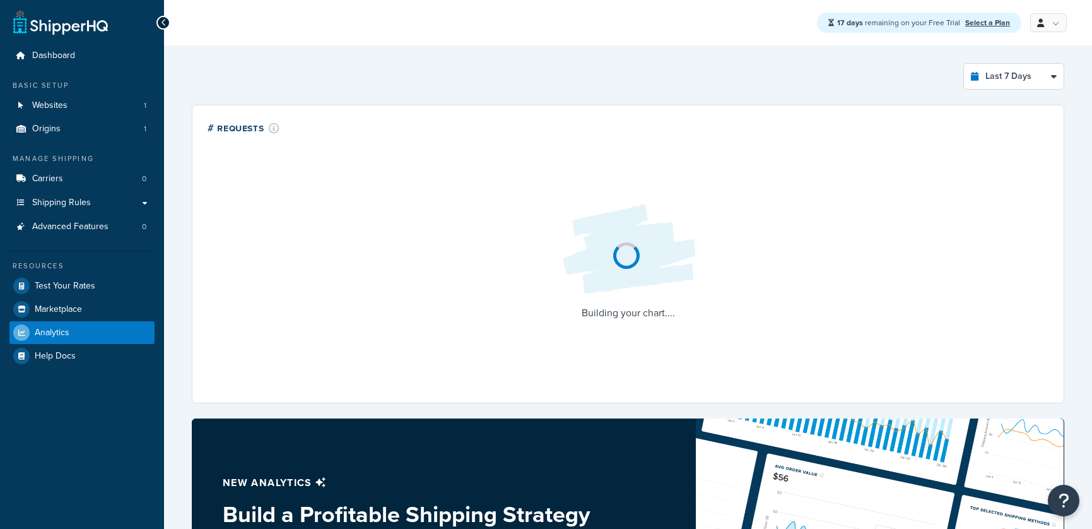
select select "last_7_days"
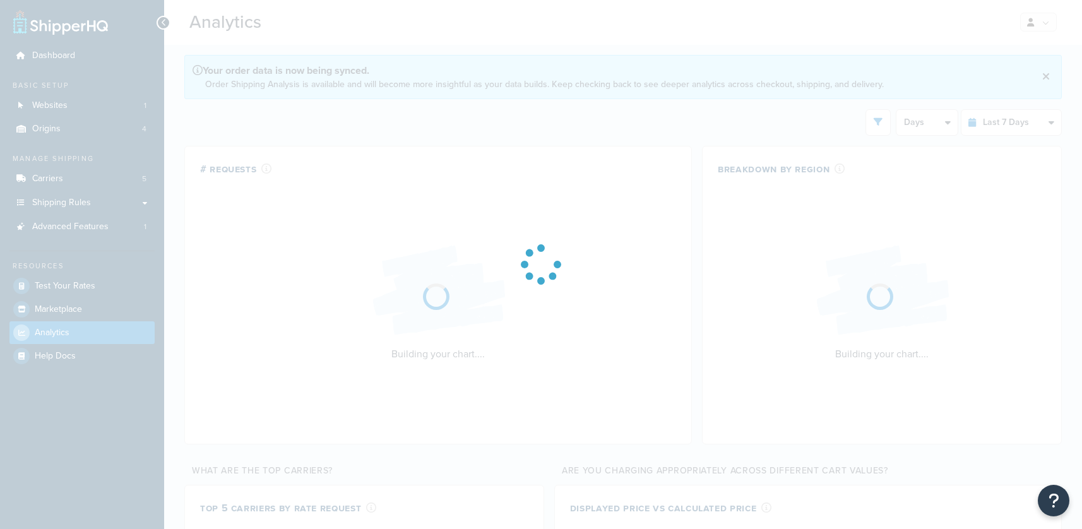
select select "last_7_days"
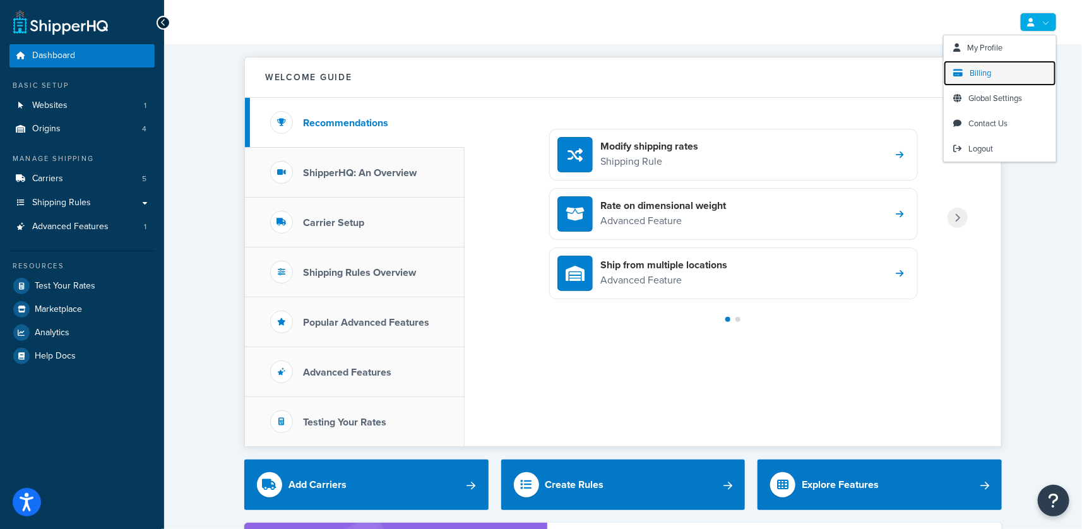
click at [959, 69] on icon at bounding box center [957, 73] width 9 height 8
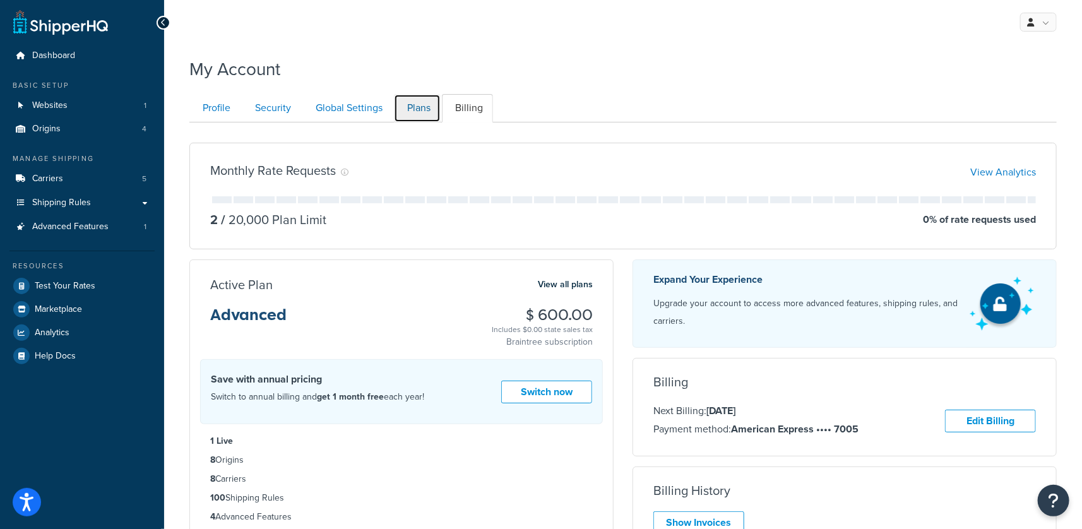
click at [423, 103] on link "Plans" at bounding box center [417, 108] width 47 height 28
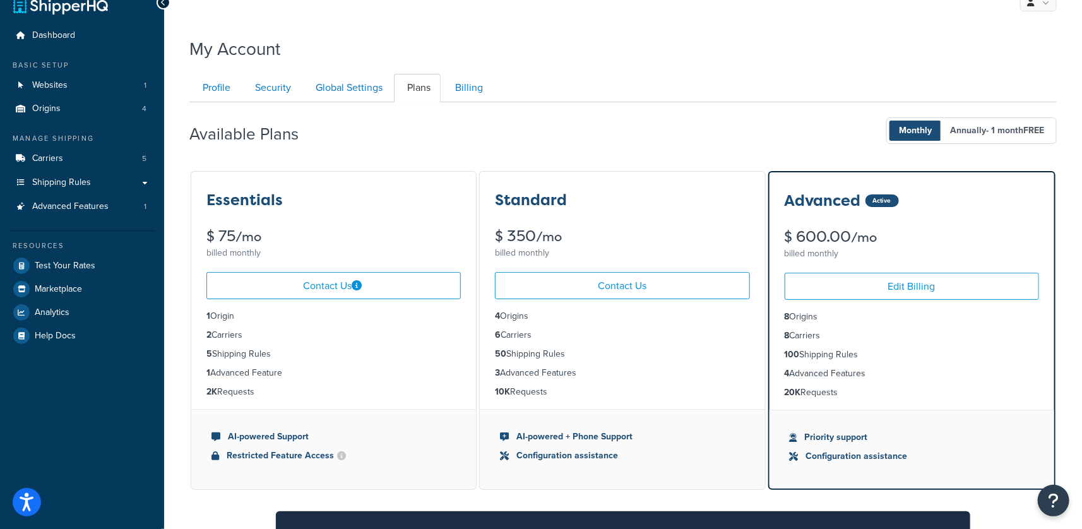
scroll to position [21, 0]
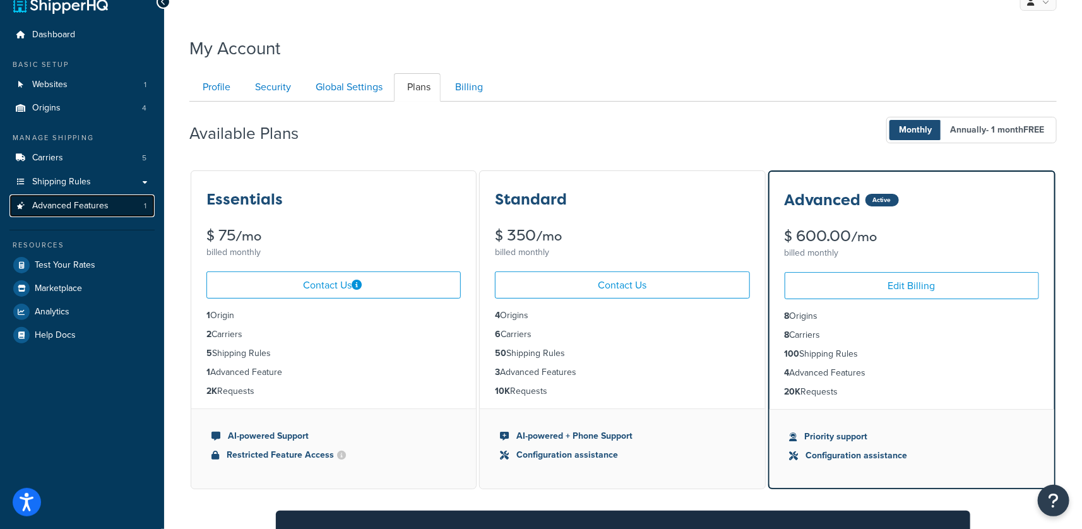
click at [81, 206] on span "Advanced Features" at bounding box center [70, 206] width 76 height 11
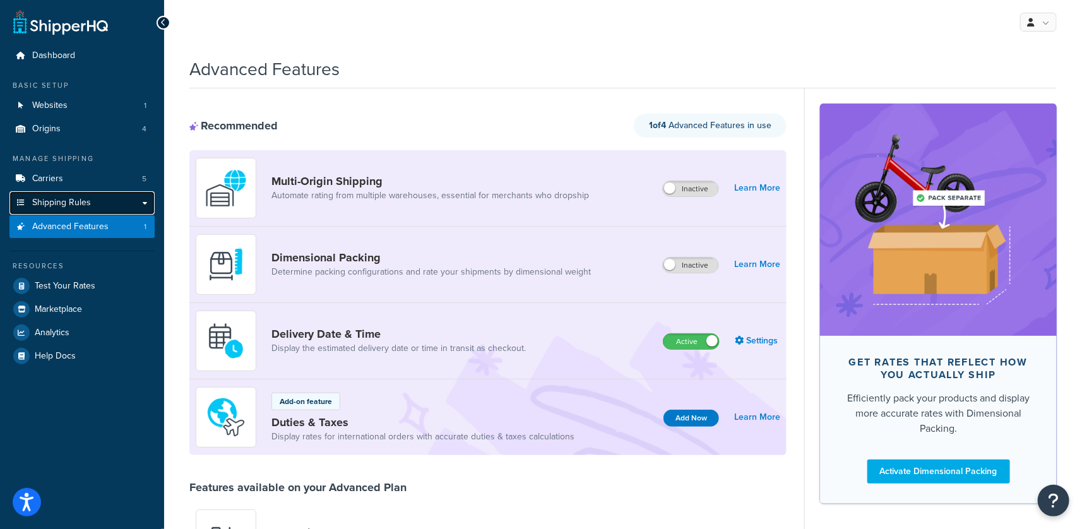
click at [112, 208] on link "Shipping Rules" at bounding box center [81, 202] width 145 height 23
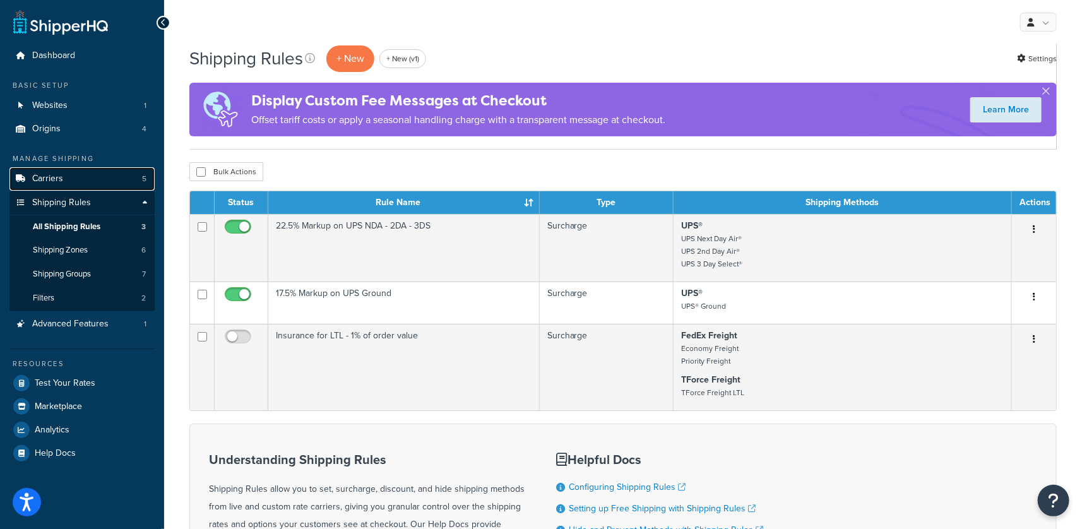
click at [68, 172] on link "Carriers 5" at bounding box center [81, 178] width 145 height 23
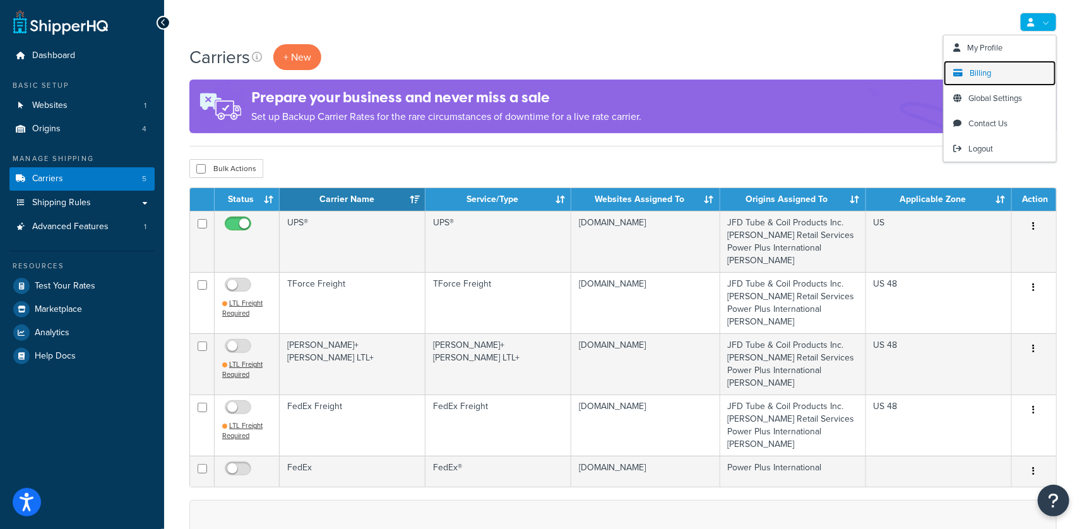
click at [976, 75] on span "Billing" at bounding box center [979, 73] width 21 height 12
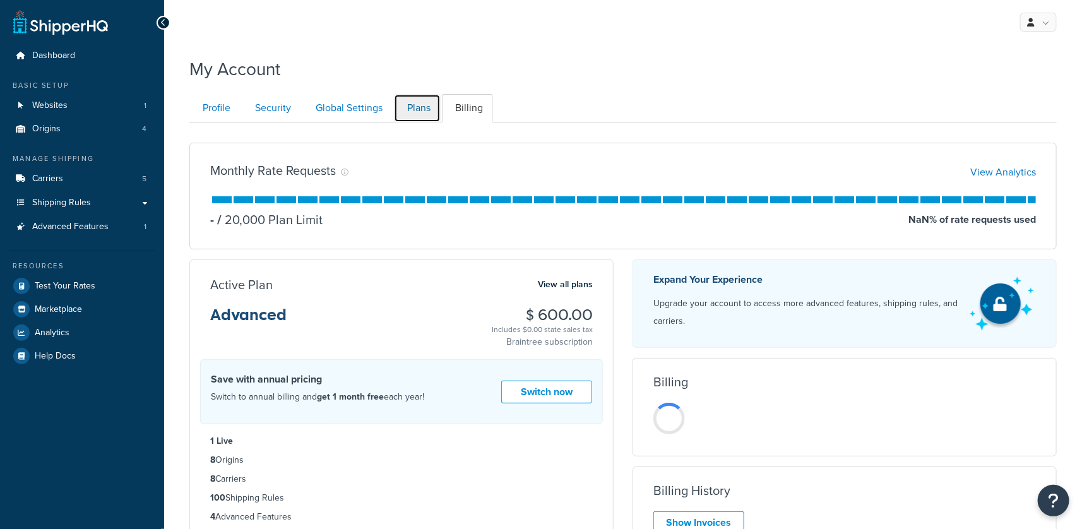
click at [407, 115] on link "Plans" at bounding box center [417, 108] width 47 height 28
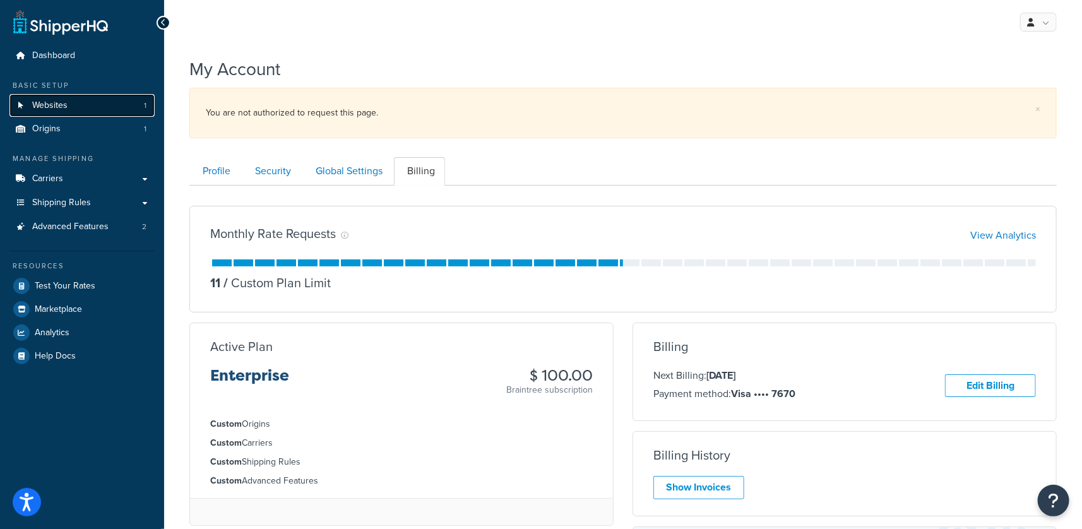
click at [104, 107] on link "Websites 1" at bounding box center [81, 105] width 145 height 23
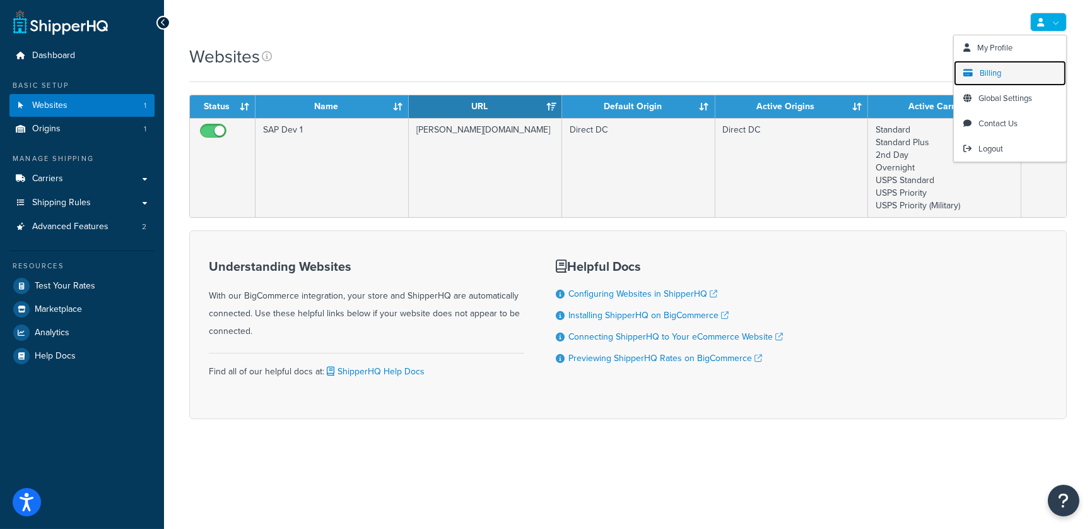
click at [990, 74] on span "Billing" at bounding box center [990, 73] width 21 height 12
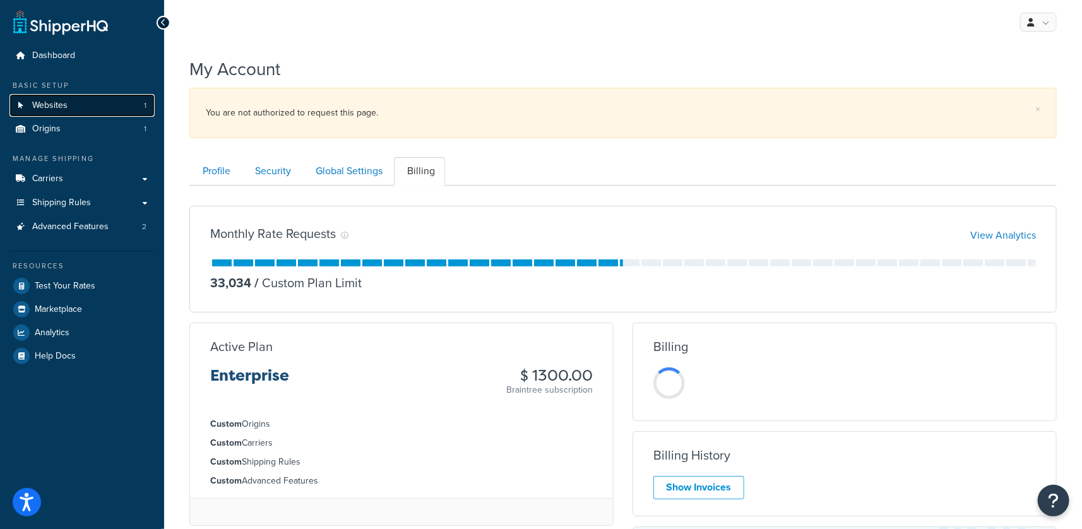
click at [73, 107] on link "Websites 1" at bounding box center [81, 105] width 145 height 23
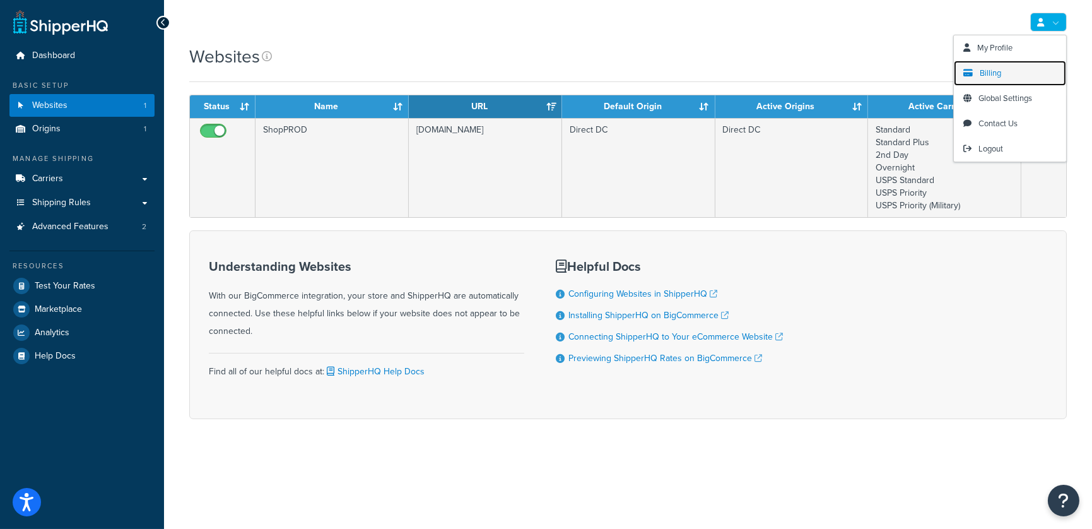
click at [1001, 75] on span "Billing" at bounding box center [990, 73] width 21 height 12
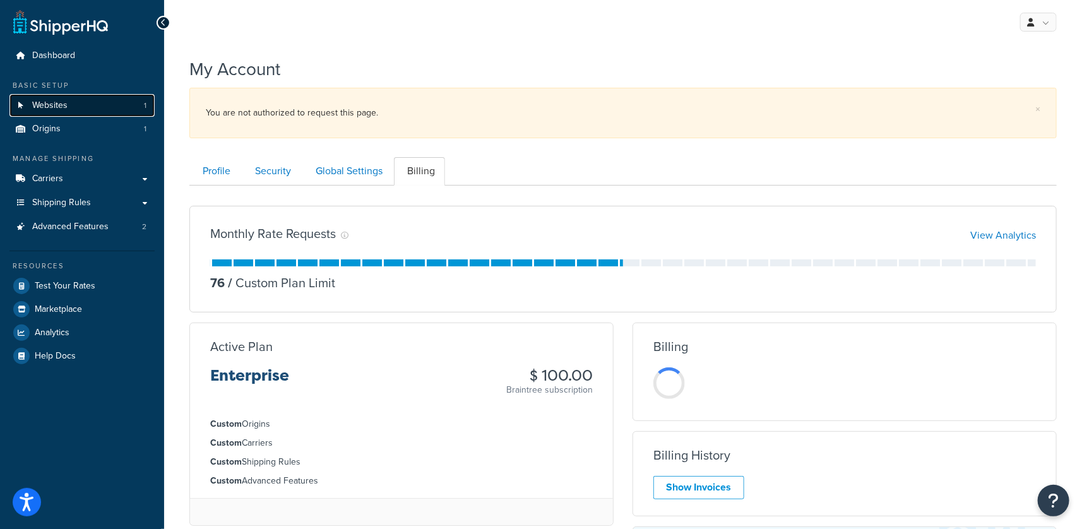
click at [70, 99] on link "Websites 1" at bounding box center [81, 105] width 145 height 23
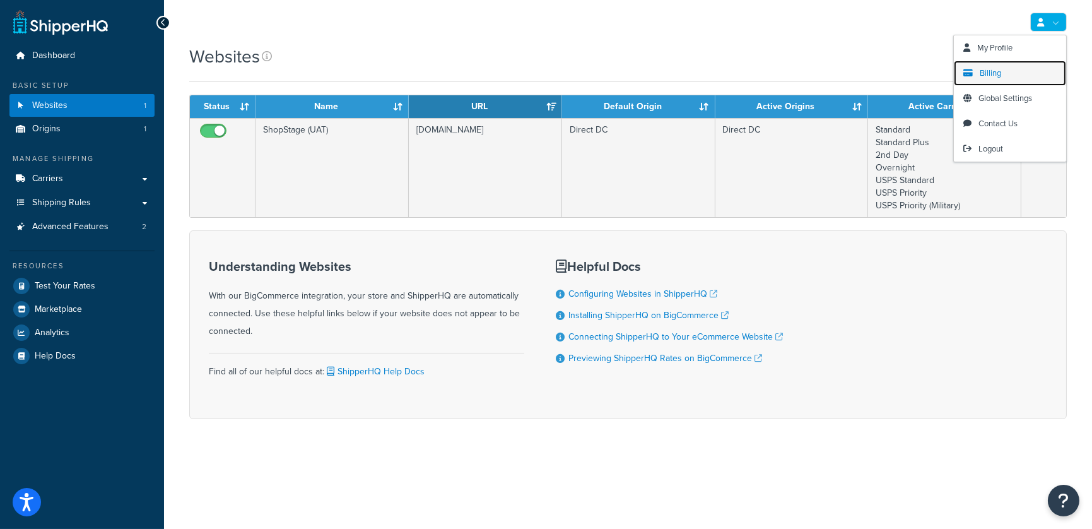
click at [1025, 68] on link "Billing" at bounding box center [1010, 73] width 112 height 25
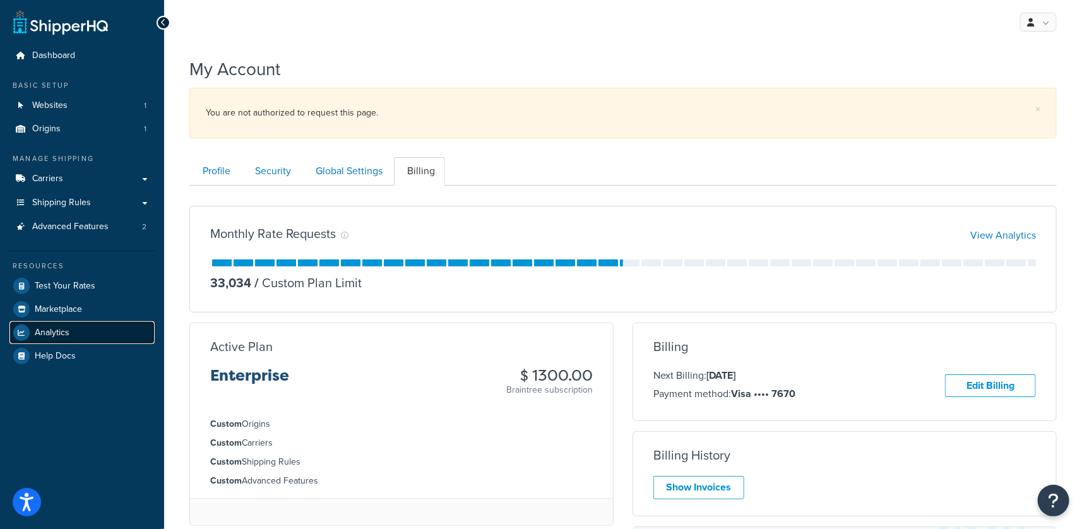
click at [42, 329] on span "Analytics" at bounding box center [52, 333] width 35 height 11
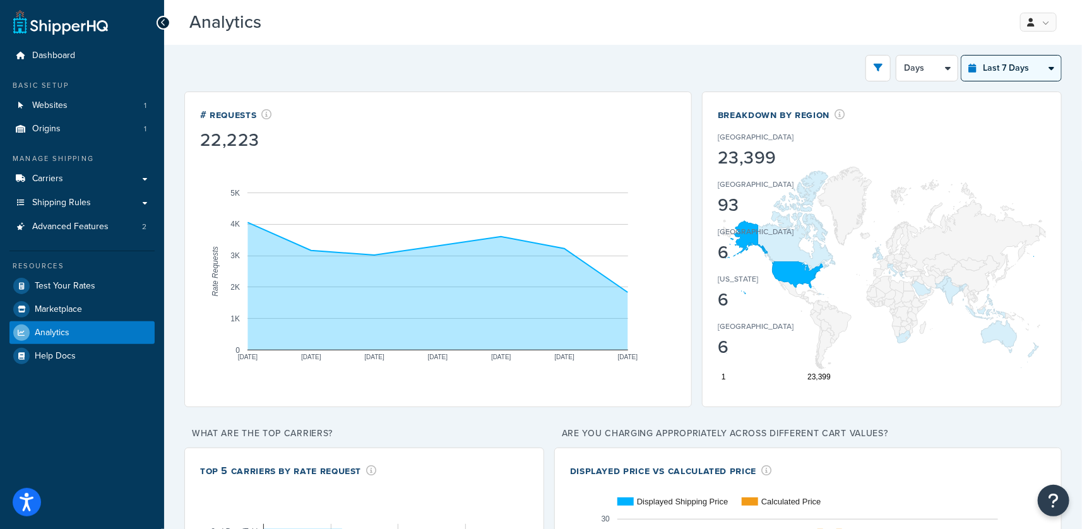
click at [1007, 69] on select "Last 24 Hours Last 7 Days Last 30 Days Last 3 Months Last 6 Months Last 12 Mont…" at bounding box center [1011, 68] width 100 height 25
select select "last_3_months"
click at [961, 56] on select "Last 24 Hours Last 7 Days Last 30 Days Last 3 Months Last 6 Months Last 12 Mont…" at bounding box center [1011, 68] width 100 height 25
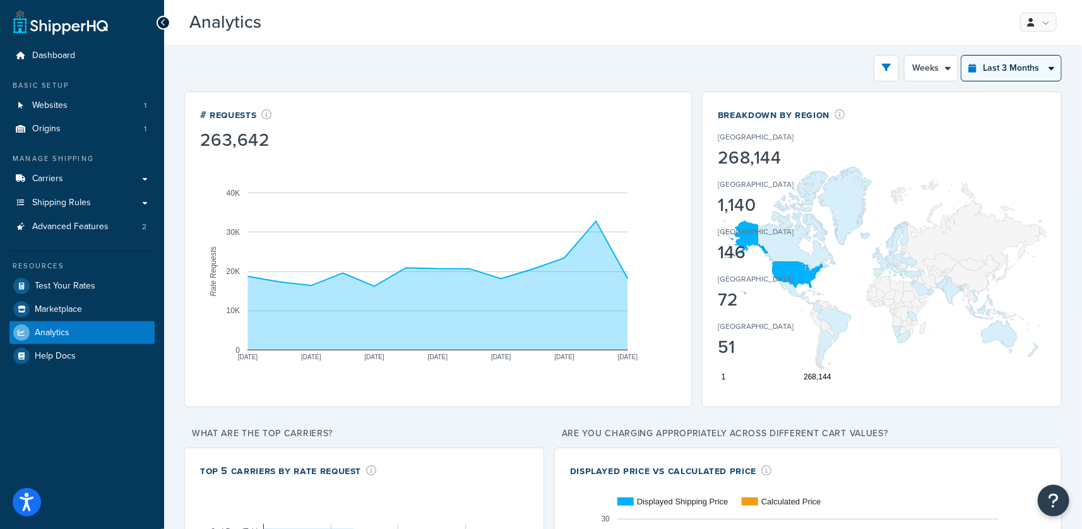
click at [1018, 72] on select "Last 24 Hours Last 7 Days Last 30 Days Last 3 Months Last 6 Months Last 12 Mont…" at bounding box center [1011, 68] width 100 height 25
click at [1005, 80] on div "Last 3 Months Select a time period Last 24 Hours Last 7 Days Last 30 Days Last …" at bounding box center [1010, 68] width 101 height 27
click at [999, 61] on select "Last 24 Hours Last 7 Days Last 30 Days Last 3 Months Last 6 Months Last 12 Mont…" at bounding box center [1011, 68] width 100 height 25
click at [937, 69] on select "Month Weeks" at bounding box center [930, 68] width 53 height 25
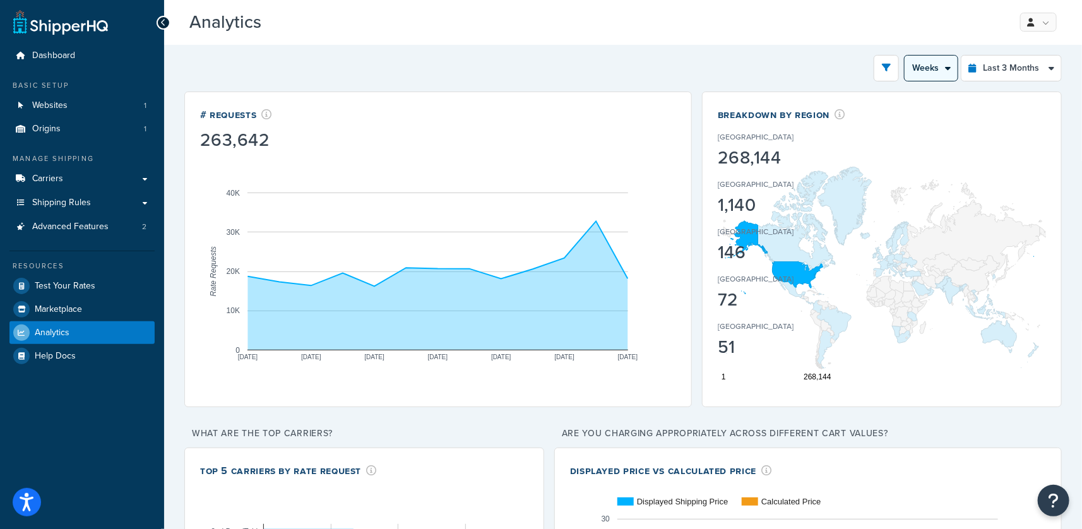
click at [904, 56] on select "Month Weeks" at bounding box center [930, 68] width 53 height 25
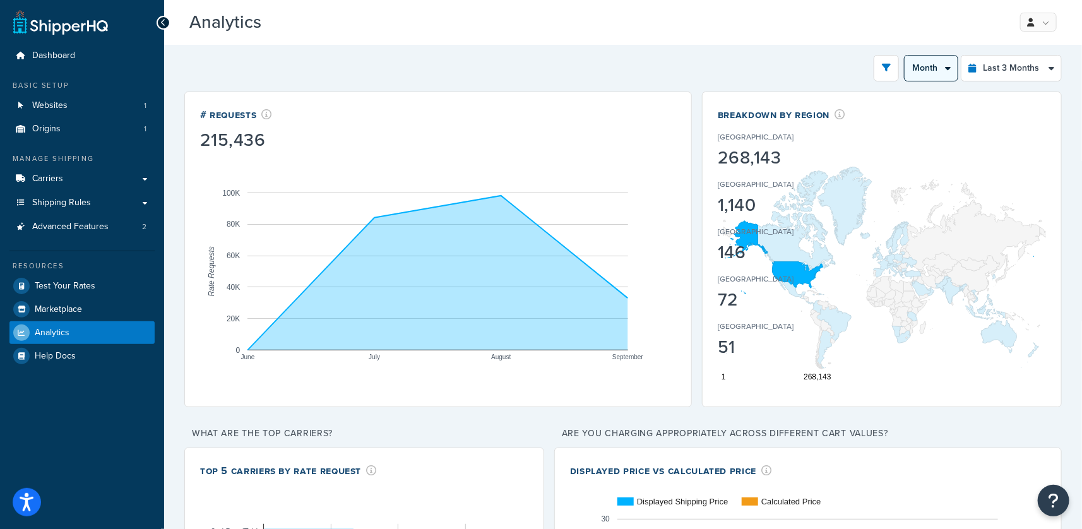
click at [933, 66] on select "Month Weeks" at bounding box center [930, 68] width 53 height 25
click at [926, 64] on select "Month Weeks" at bounding box center [930, 68] width 53 height 25
select select "1w"
click at [904, 56] on select "Month Weeks" at bounding box center [930, 68] width 53 height 25
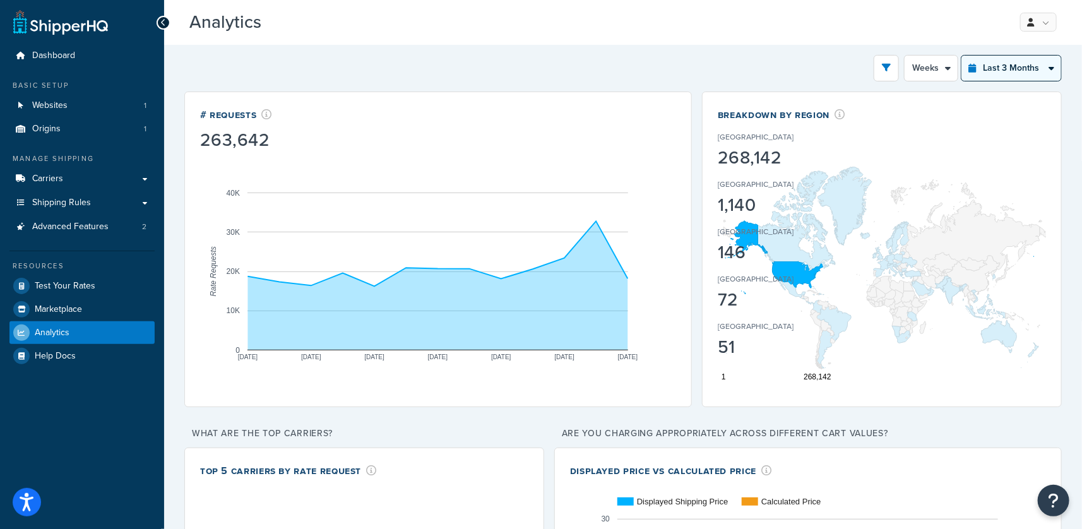
click at [983, 62] on select "Last 24 Hours Last 7 Days Last 30 Days Last 3 Months Last 6 Months Last 12 Mont…" at bounding box center [1011, 68] width 100 height 25
click at [961, 56] on select "Last 24 Hours Last 7 Days Last 30 Days Last 3 Months Last 6 Months Last 12 Mont…" at bounding box center [1011, 68] width 100 height 25
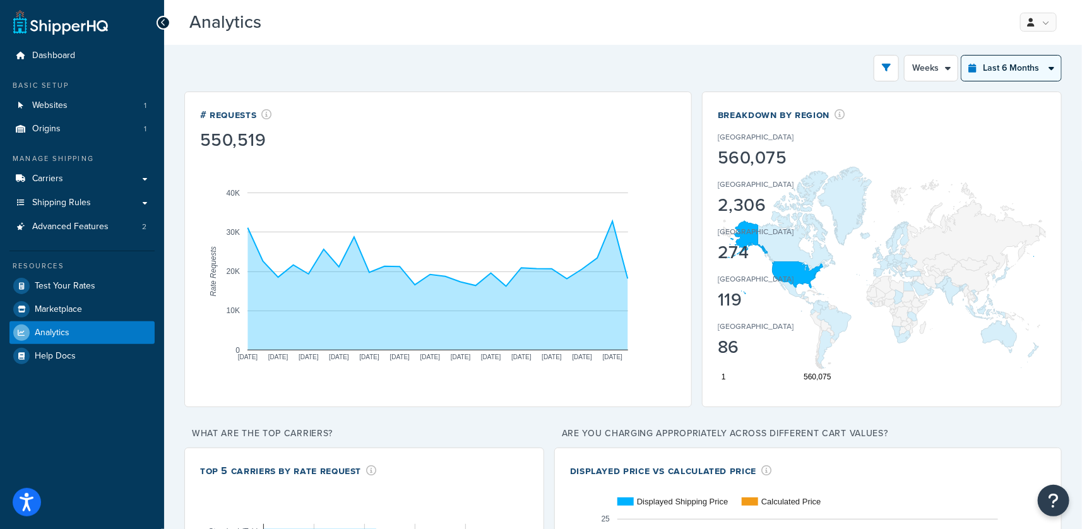
click at [998, 71] on select "Last 24 Hours Last 7 Days Last 30 Days Last 3 Months Last 6 Months Last 12 Mont…" at bounding box center [1011, 68] width 100 height 25
select select "last_year"
click at [961, 56] on select "Last 24 Hours Last 7 Days Last 30 Days Last 3 Months Last 6 Months Last 12 Mont…" at bounding box center [1011, 68] width 100 height 25
select select "1M"
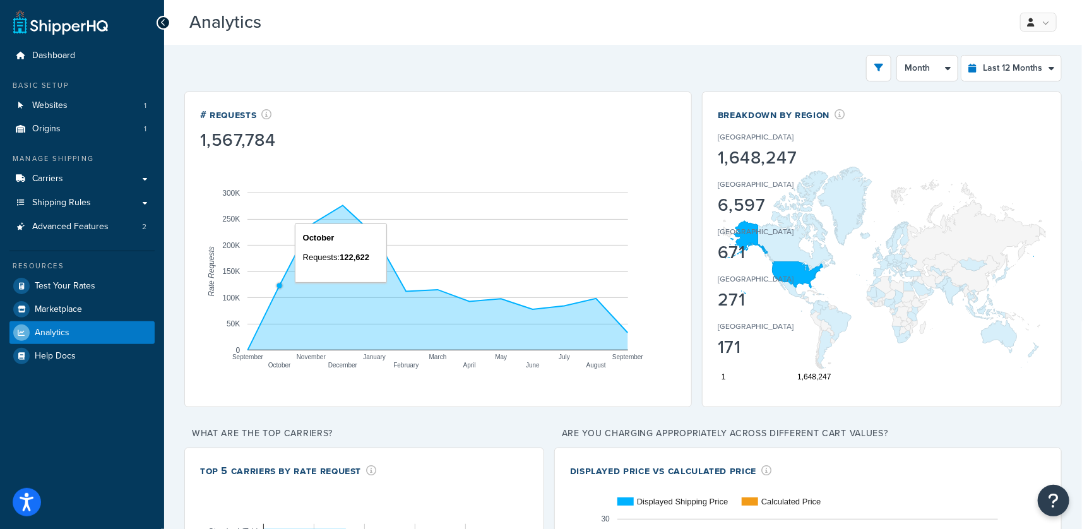
click at [281, 287] on circle "A chart." at bounding box center [279, 285] width 5 height 5
click at [284, 268] on rect "A chart." at bounding box center [437, 271] width 381 height 158
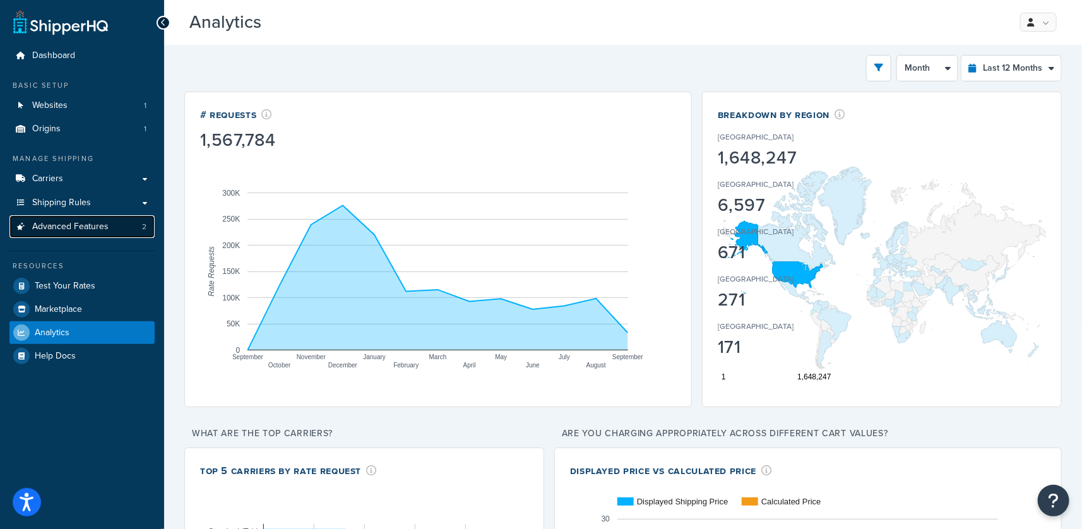
click at [86, 221] on span "Advanced Features" at bounding box center [70, 226] width 76 height 11
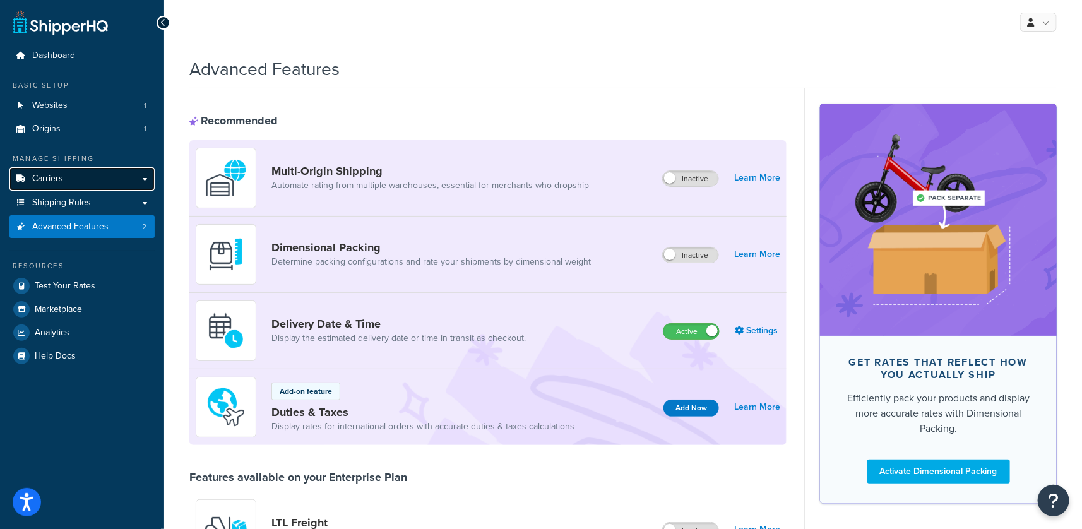
click at [105, 179] on link "Carriers" at bounding box center [81, 178] width 145 height 23
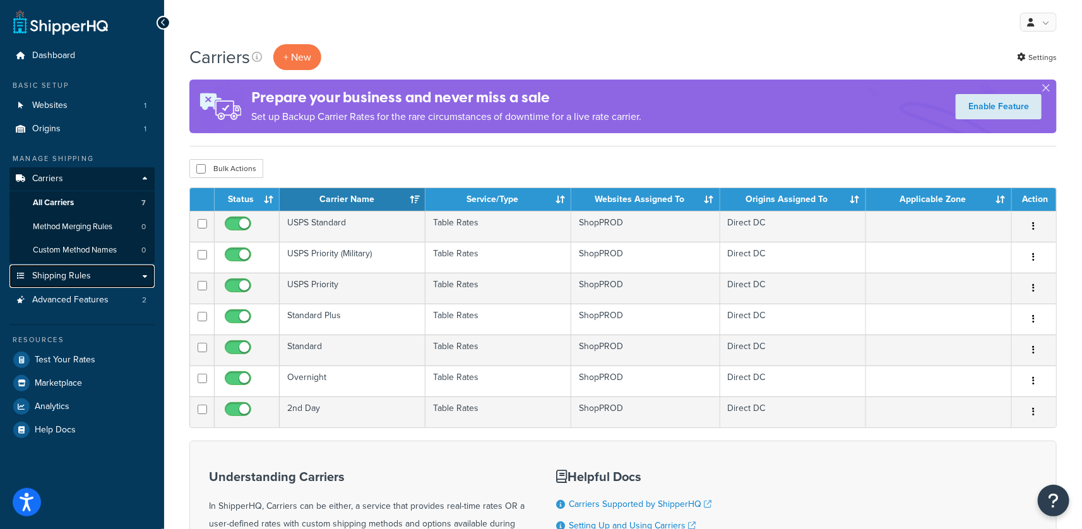
click at [102, 278] on link "Shipping Rules" at bounding box center [81, 275] width 145 height 23
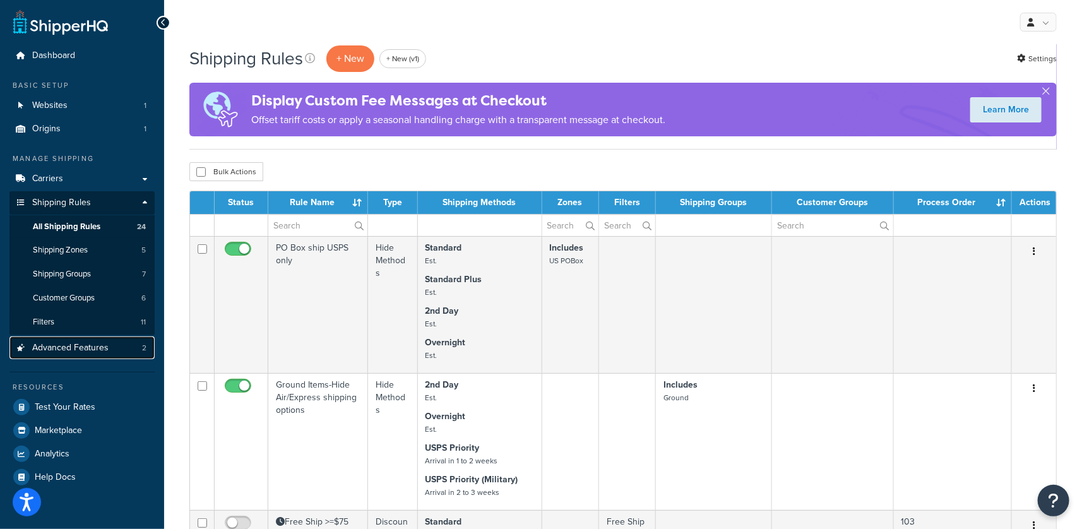
click at [94, 344] on span "Advanced Features" at bounding box center [70, 348] width 76 height 11
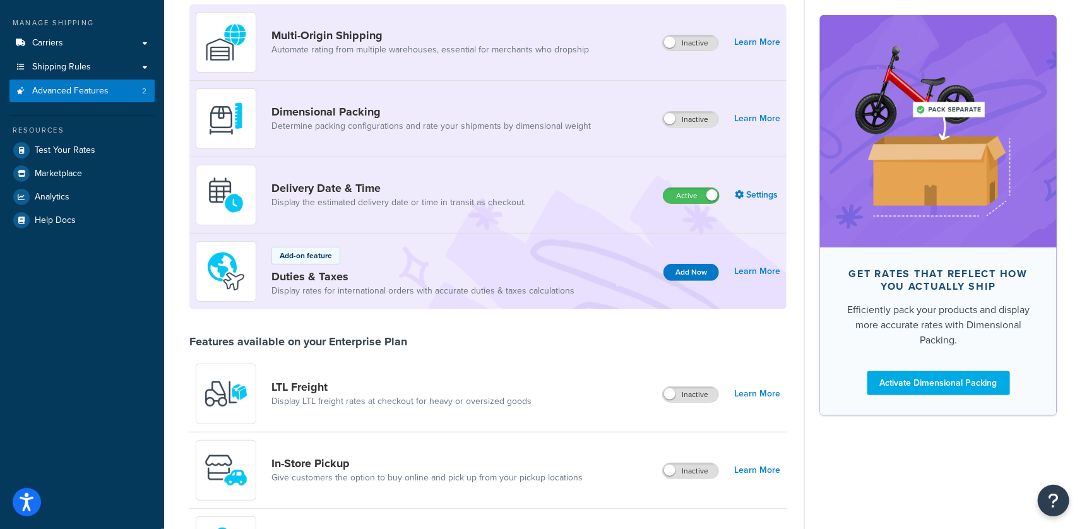
scroll to position [35, 0]
